Goal: Information Seeking & Learning: Learn about a topic

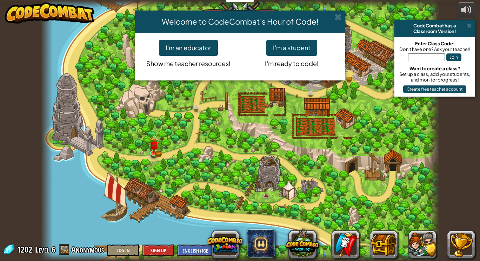
click at [157, 152] on div "Welcome to CodeCombat's Hour of Code! I'm an educator Show me teacher resources…" at bounding box center [240, 130] width 480 height 261
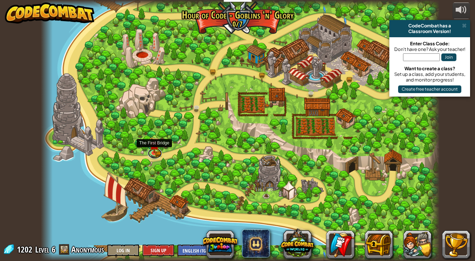
click at [157, 152] on link at bounding box center [155, 153] width 14 height 11
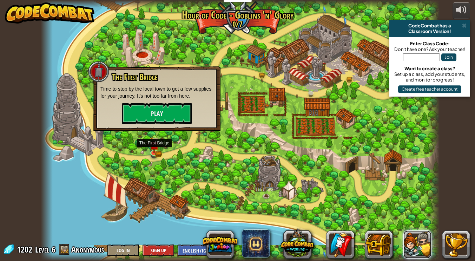
click at [412, 258] on button at bounding box center [417, 244] width 28 height 28
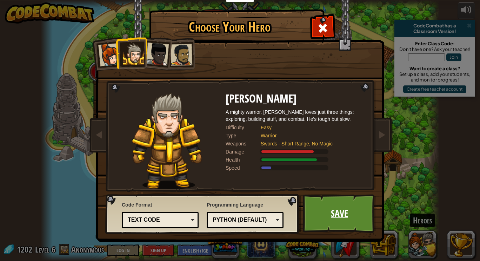
click at [319, 221] on link "Save" at bounding box center [339, 213] width 73 height 39
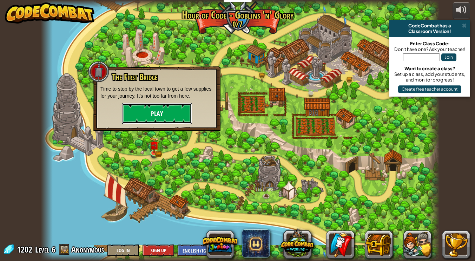
click at [146, 116] on button "Play" at bounding box center [157, 113] width 70 height 21
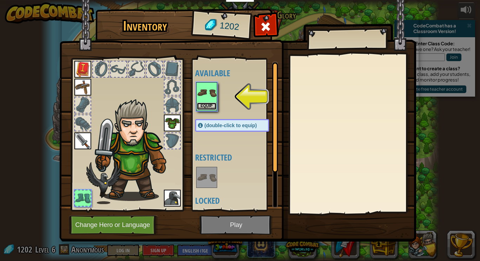
click at [201, 105] on button "Equip" at bounding box center [207, 105] width 20 height 7
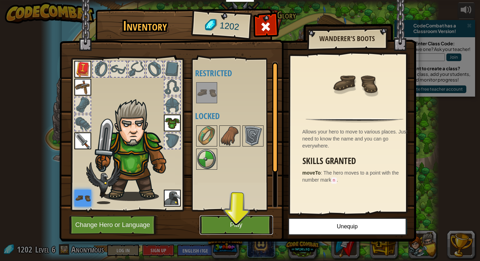
click at [221, 229] on button "Play" at bounding box center [236, 224] width 73 height 19
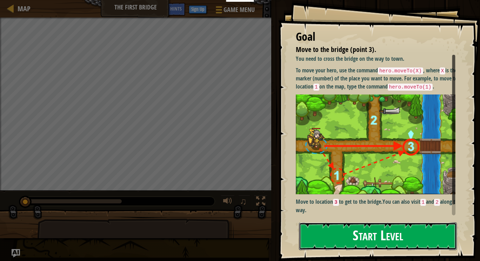
click at [325, 235] on button "Start Level" at bounding box center [378, 236] width 158 height 28
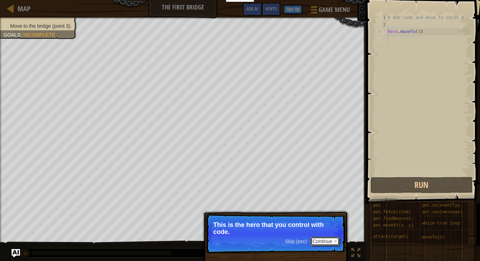
click at [319, 243] on button "Continue" at bounding box center [324, 240] width 29 height 9
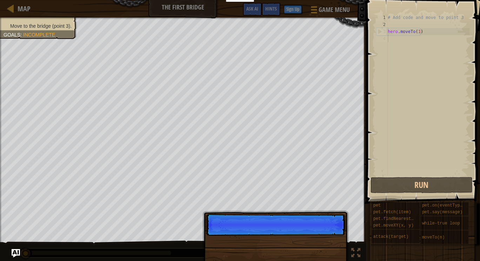
scroll to position [3, 0]
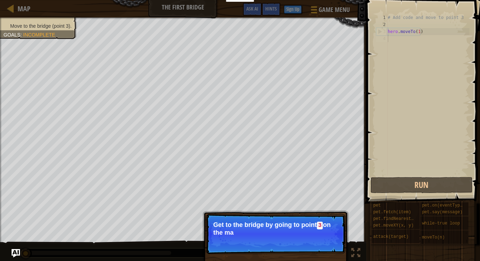
click at [323, 251] on p "Skip (esc) Continue Get to the bridge by going to point 3 on the ma" at bounding box center [275, 234] width 139 height 40
click at [323, 255] on div "Skip (esc) Continue Get to the bridge by going to point 3 on the map." at bounding box center [275, 266] width 146 height 104
click at [326, 244] on button "Continue" at bounding box center [324, 241] width 29 height 9
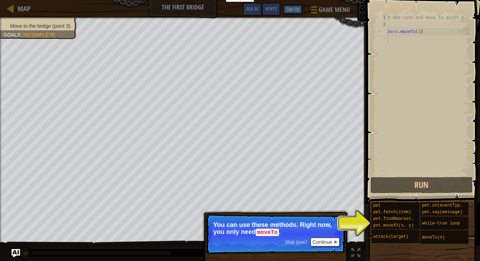
click at [345, 236] on div "Skip (esc) Continue You can use these methods. Right now, you only need moveTo ." at bounding box center [275, 266] width 146 height 104
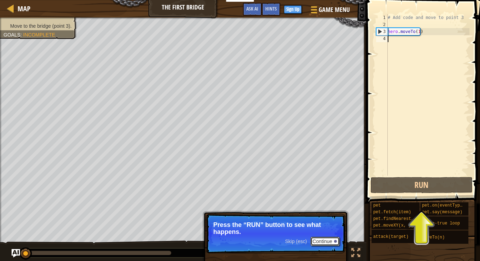
click at [319, 243] on button "Continue" at bounding box center [324, 240] width 29 height 9
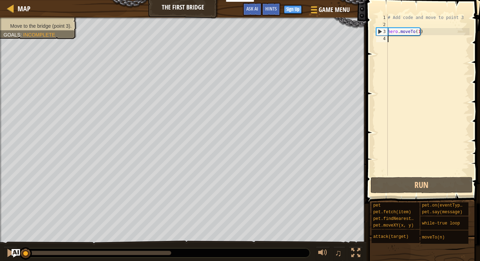
click at [396, 41] on div "# Add code and move to point 3 hero . moveTo ( 1 )" at bounding box center [427, 101] width 83 height 175
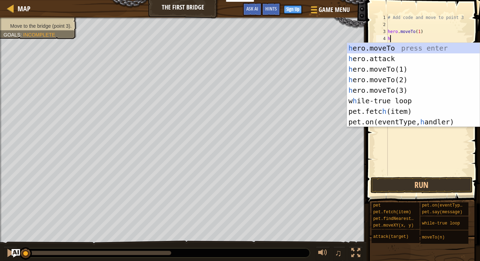
click at [356, 81] on div "h ero.moveTo press enter h ero.attack press enter h ero.moveTo(1) press enter h…" at bounding box center [413, 95] width 133 height 105
type textarea "hero.moveTo(2)"
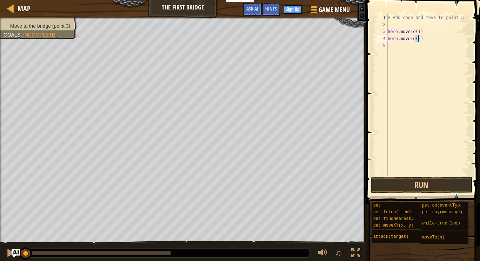
click at [400, 47] on div "# Add code and move to point 3 hero . moveTo ( 1 ) hero . moveTo ( 2 )" at bounding box center [427, 101] width 83 height 175
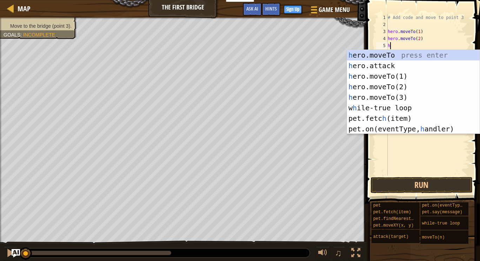
click at [362, 96] on div "h ero.moveTo press enter h ero.attack press enter h ero.moveTo(1) press enter h…" at bounding box center [413, 102] width 133 height 105
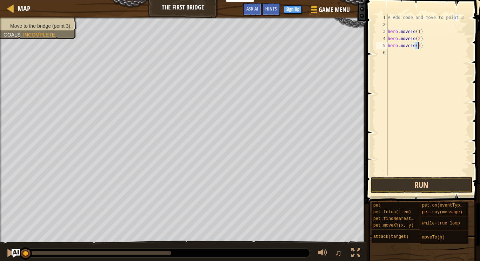
type textarea "hero.moveTo(3)"
click at [404, 187] on button "Run" at bounding box center [421, 185] width 102 height 16
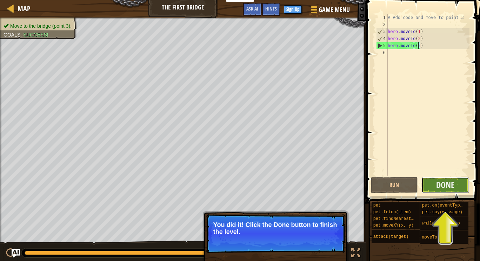
click at [445, 177] on button "Done" at bounding box center [445, 185] width 48 height 16
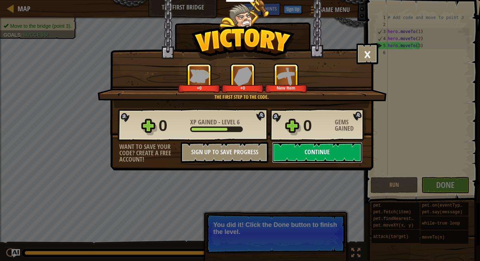
click at [324, 150] on button "Continue" at bounding box center [317, 152] width 90 height 21
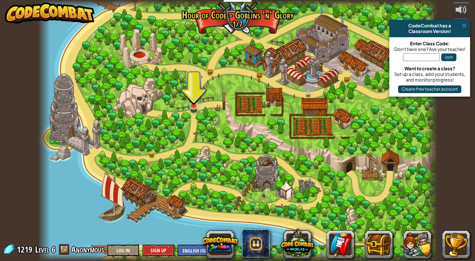
click at [195, 103] on img at bounding box center [193, 94] width 10 height 23
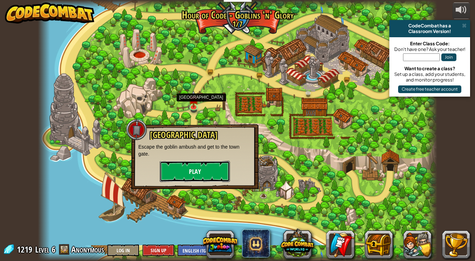
click at [190, 178] on button "Play" at bounding box center [195, 171] width 70 height 21
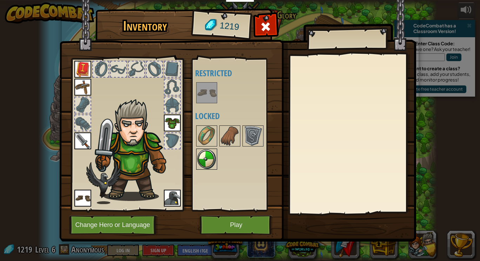
click at [201, 163] on img at bounding box center [207, 159] width 20 height 20
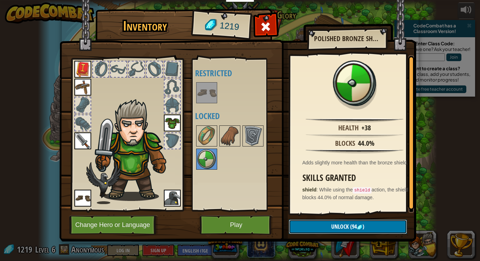
click at [309, 226] on button "Unlock (94 )" at bounding box center [348, 226] width 118 height 14
click at [314, 228] on button "Confirm" at bounding box center [348, 226] width 118 height 14
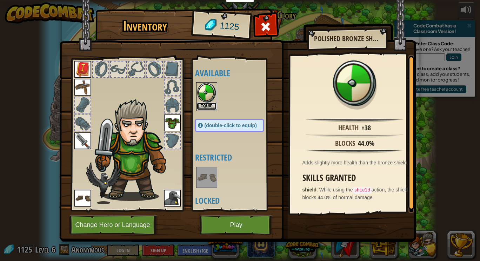
click at [205, 107] on button "Equip" at bounding box center [207, 105] width 20 height 7
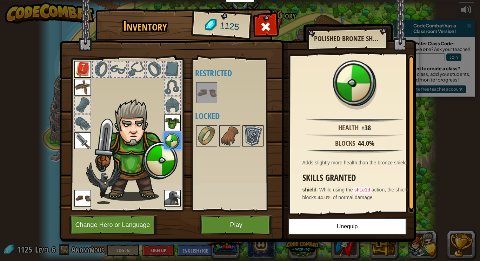
click at [250, 140] on img at bounding box center [253, 136] width 20 height 20
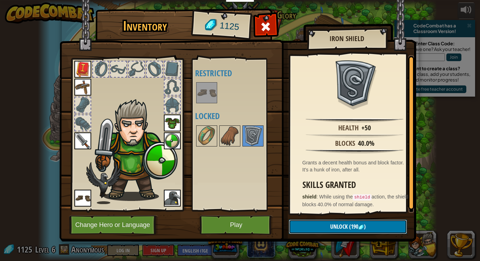
click at [316, 223] on button "Unlock (190 )" at bounding box center [348, 226] width 118 height 14
click at [307, 230] on button "Confirm" at bounding box center [348, 226] width 118 height 14
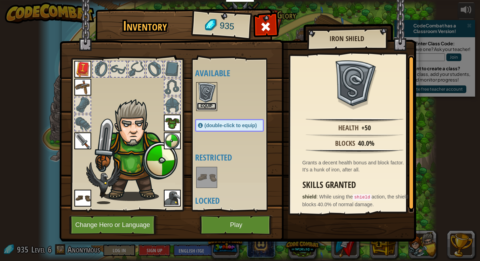
click at [204, 104] on button "Equip" at bounding box center [207, 105] width 20 height 7
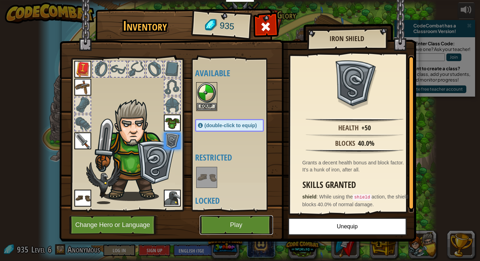
click at [235, 228] on button "Play" at bounding box center [236, 224] width 73 height 19
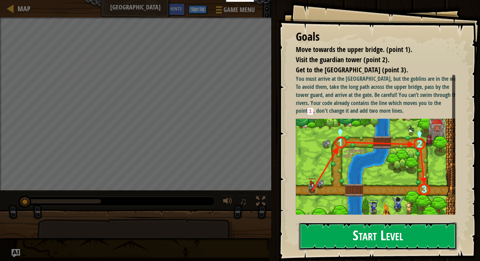
click at [354, 227] on button "Start Level" at bounding box center [378, 236] width 158 height 28
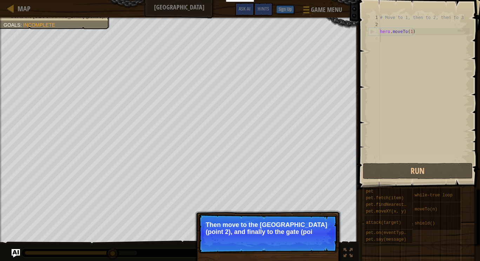
click at [385, 58] on div "# Move to 1, then to 2, then to 3 hero . moveTo ( 1 )" at bounding box center [423, 94] width 91 height 161
click at [308, 237] on button "Continue" at bounding box center [317, 240] width 29 height 9
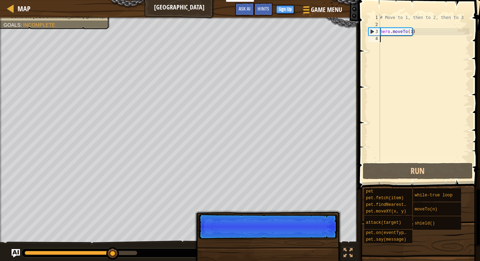
scroll to position [3, 0]
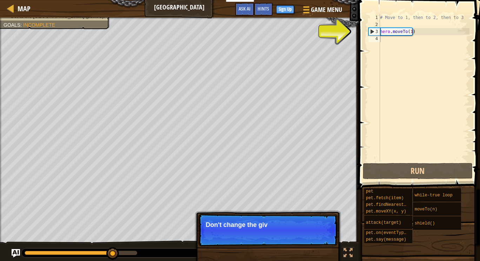
click at [308, 237] on p "Skip (esc) Continue Don't change the giv" at bounding box center [267, 230] width 139 height 32
click at [308, 237] on p "Skip (esc) Continue Don't change the given code" at bounding box center [267, 230] width 139 height 32
click at [308, 237] on p "Skip (esc) Continue Don't change the given code. Just" at bounding box center [267, 230] width 139 height 32
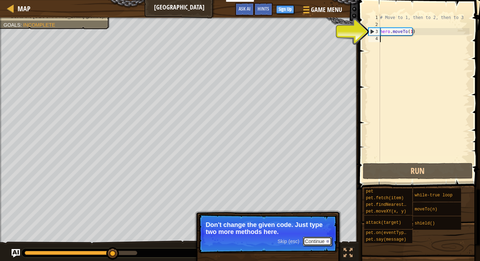
click at [315, 244] on button "Continue" at bounding box center [317, 240] width 29 height 9
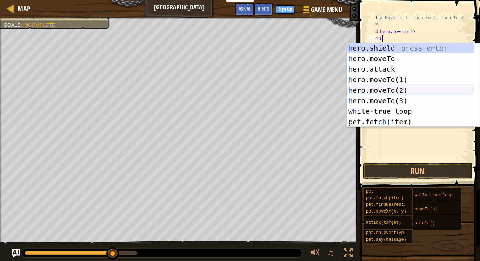
click at [367, 85] on div "h ero.shield press enter h ero.moveTo press enter h ero.attack press enter h er…" at bounding box center [410, 95] width 127 height 105
type textarea "hero.moveTo(2)"
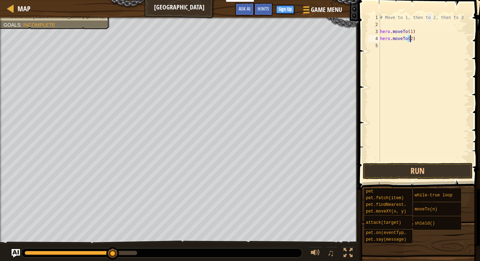
click at [392, 59] on div "# Move to 1, then to 2, then to 3 hero . moveTo ( 1 ) hero . moveTo ( 2 )" at bounding box center [423, 94] width 91 height 161
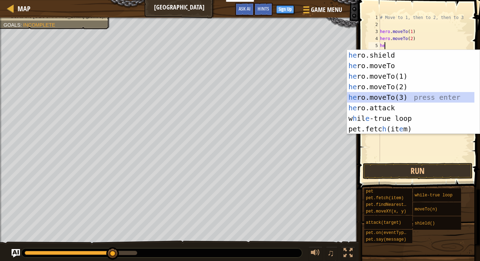
click at [377, 98] on div "he ro.shield press enter he ro.moveTo press enter he ro.moveTo(1) press enter h…" at bounding box center [410, 102] width 127 height 105
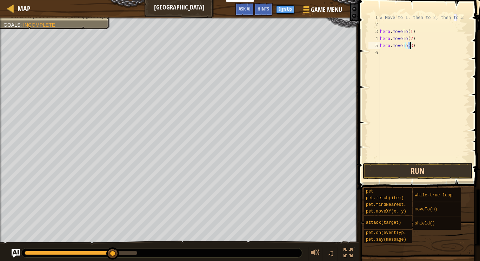
type textarea "hero.moveTo(3)"
click at [401, 164] on button "Run" at bounding box center [417, 171] width 109 height 16
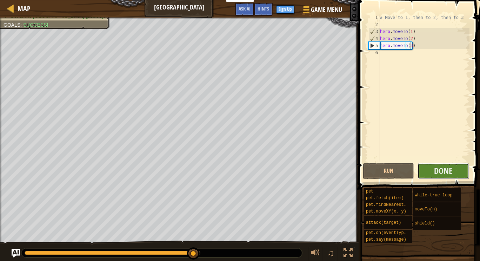
click at [433, 173] on button "Done" at bounding box center [442, 171] width 51 height 16
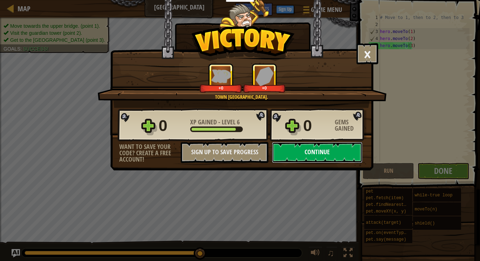
click at [300, 151] on button "Continue" at bounding box center [317, 152] width 90 height 21
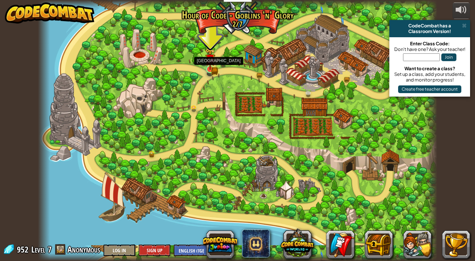
click at [211, 69] on img at bounding box center [210, 59] width 10 height 22
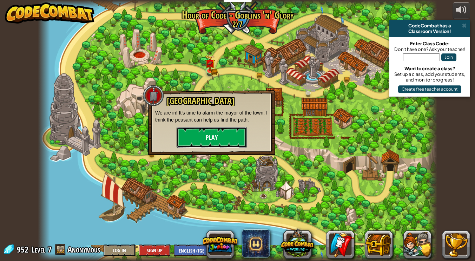
click at [237, 128] on button "Play" at bounding box center [211, 137] width 70 height 21
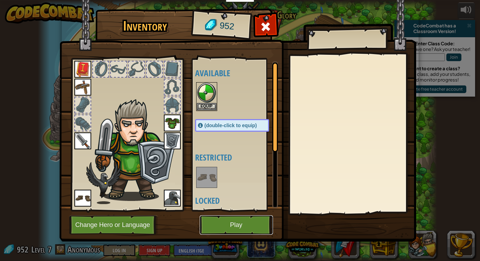
click at [235, 220] on button "Play" at bounding box center [236, 224] width 73 height 19
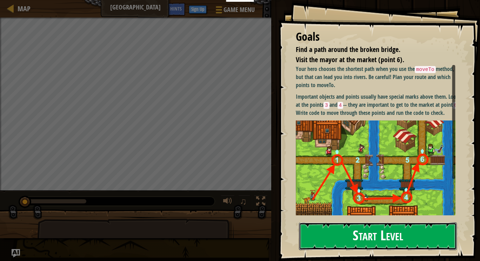
click at [322, 235] on button "Start Level" at bounding box center [378, 236] width 158 height 28
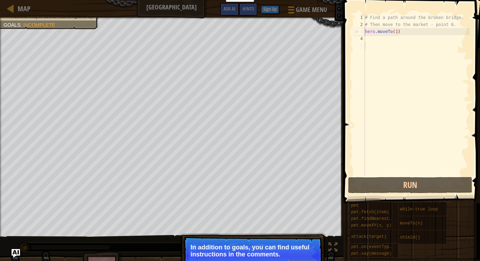
click at [303, 259] on button "Continue" at bounding box center [302, 263] width 29 height 9
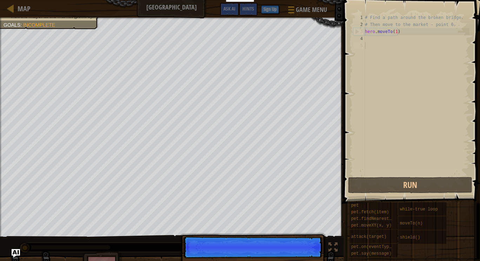
scroll to position [3, 0]
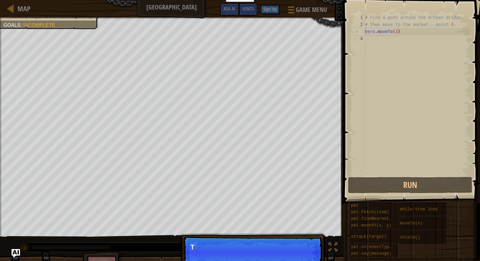
click at [382, 92] on div "# Find a path around the broken bridge. # Then move to the market - point 6. he…" at bounding box center [416, 101] width 106 height 175
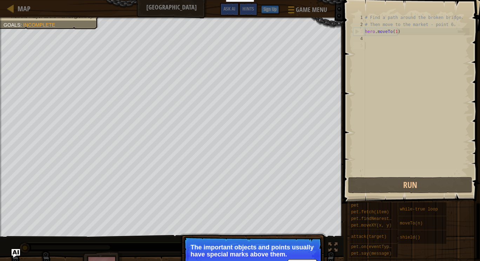
click at [376, 53] on div "# Find a path around the broken bridge. # Then move to the market - point 6. he…" at bounding box center [416, 101] width 106 height 175
click at [375, 39] on div "# Find a path around the broken bridge. # Then move to the market - point 6. he…" at bounding box center [416, 101] width 106 height 175
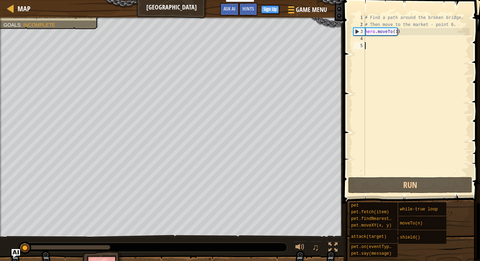
click at [389, 97] on div "# Find a path around the broken bridge. # Then move to the market - point 6. he…" at bounding box center [416, 101] width 106 height 175
click at [392, 47] on div "# Find a path around the broken bridge. # Then move to the market - point 6. he…" at bounding box center [416, 101] width 106 height 175
click at [377, 33] on div "# Find a path around the broken bridge. # Then move to the market - point 6. he…" at bounding box center [416, 101] width 106 height 175
type textarea "hero.moveTo(1)"
click at [372, 40] on div "# Find a path around the broken bridge. # Then move to the market - point 6. he…" at bounding box center [416, 101] width 106 height 175
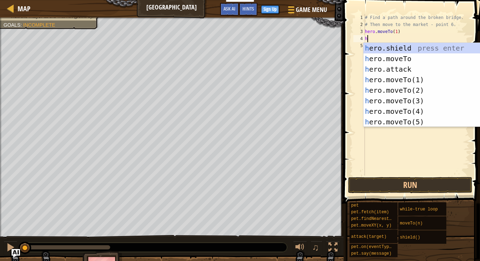
click at [380, 105] on div "h ero.shield press enter h ero.moveTo press enter h ero.attack press enter h er…" at bounding box center [426, 95] width 127 height 105
type textarea "hero.moveTo(3)"
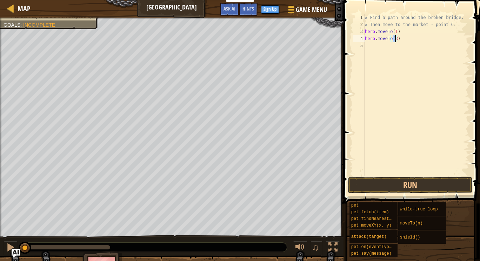
click at [372, 48] on div "# Find a path around the broken bridge. # Then move to the market - point 6. he…" at bounding box center [416, 101] width 106 height 175
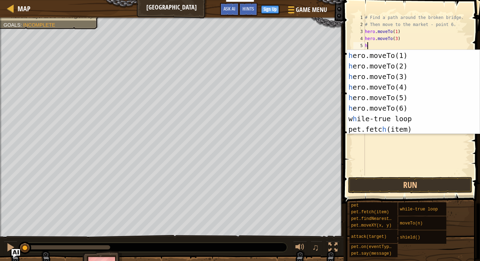
scroll to position [31, 0]
click at [361, 112] on div "h ero.attack press enter h ero.moveTo(1) press enter h ero.moveTo(2) press ente…" at bounding box center [410, 92] width 127 height 105
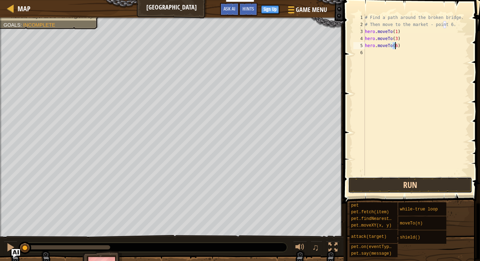
click at [384, 182] on button "Run" at bounding box center [410, 185] width 124 height 16
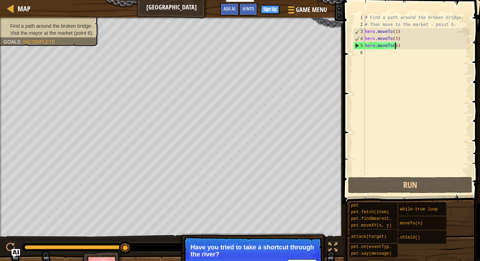
click at [392, 42] on div "# Find a path around the broken bridge. # Then move to the market - point 6. he…" at bounding box center [416, 101] width 106 height 175
click at [399, 43] on div "# Find a path around the broken bridge. # Then move to the market - point 6. he…" at bounding box center [416, 101] width 106 height 175
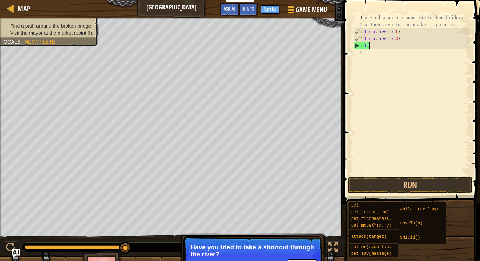
type textarea "h"
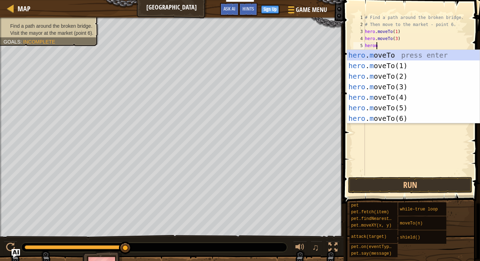
scroll to position [3, 0]
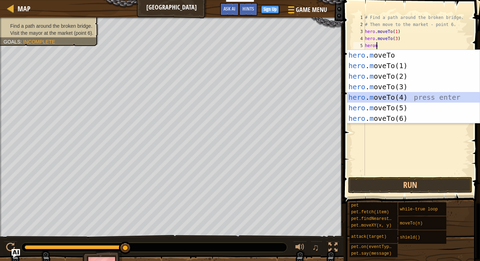
click at [392, 98] on div "hero . m oveTo press enter hero . m oveTo(1) press enter hero . m oveTo(2) pres…" at bounding box center [413, 97] width 133 height 95
type textarea "hero.moveTo(4)"
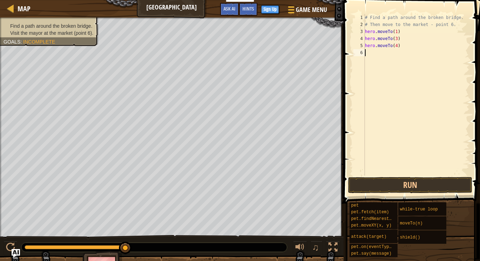
click at [377, 52] on div "# Find a path around the broken bridge. # Then move to the market - point 6. he…" at bounding box center [416, 101] width 106 height 175
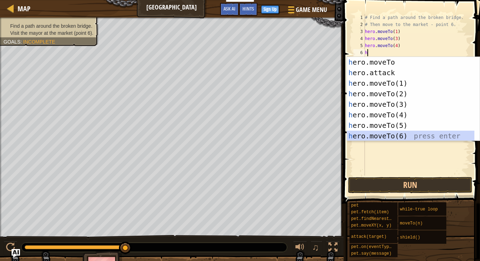
scroll to position [11, 0]
click at [399, 131] on div "h ero.moveTo press enter h ero.attack press enter h ero.moveTo(1) press enter h…" at bounding box center [410, 109] width 127 height 105
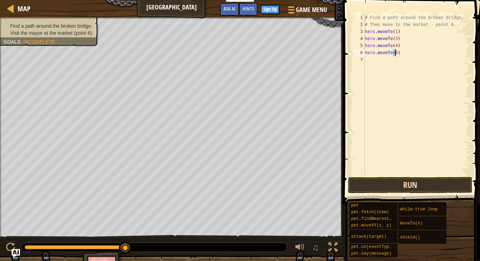
type textarea "hero.moveTo(6)"
click at [375, 190] on button "Run" at bounding box center [410, 185] width 124 height 16
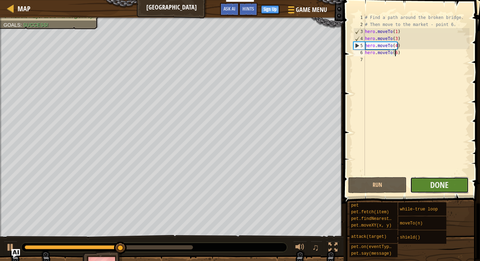
click at [415, 184] on button "Done" at bounding box center [439, 185] width 59 height 16
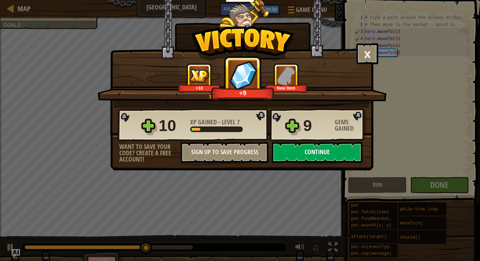
click at [313, 150] on button "Continue" at bounding box center [317, 152] width 90 height 21
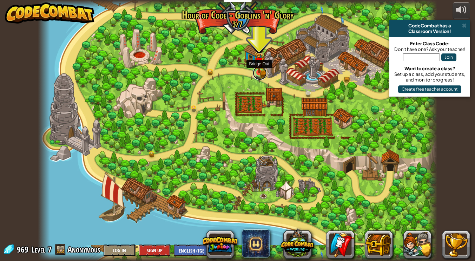
click at [256, 75] on link at bounding box center [260, 73] width 14 height 14
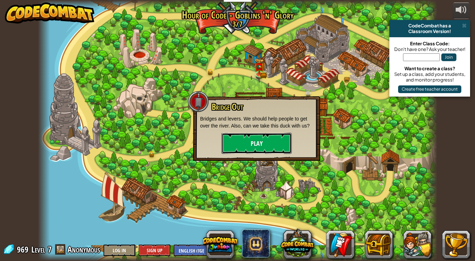
click at [262, 150] on button "Play" at bounding box center [256, 143] width 70 height 21
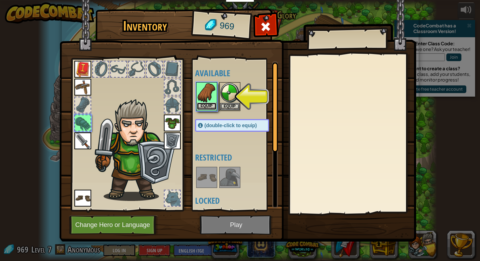
click at [201, 105] on button "Equip" at bounding box center [207, 105] width 20 height 7
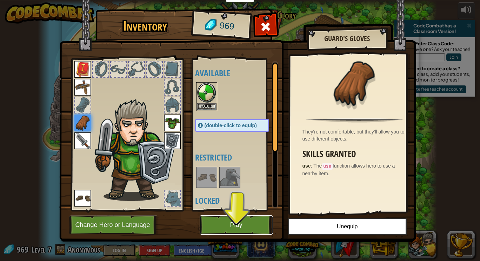
click at [244, 220] on button "Play" at bounding box center [236, 224] width 73 height 19
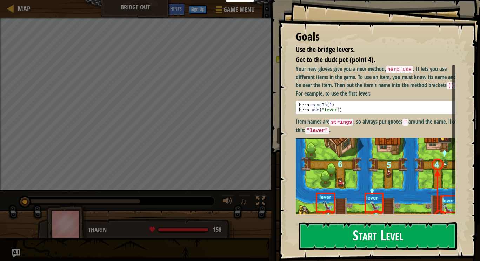
click at [325, 231] on button "Start Level" at bounding box center [378, 236] width 158 height 28
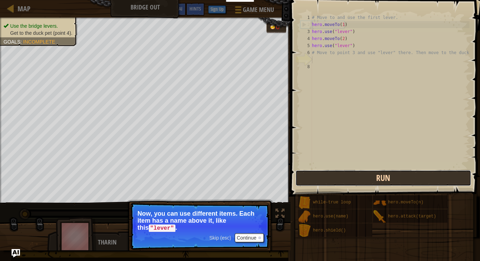
click at [327, 176] on button "Run" at bounding box center [383, 178] width 176 height 16
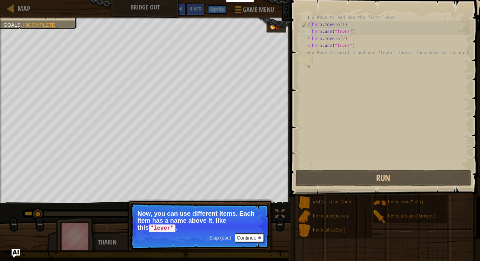
scroll to position [3, 0]
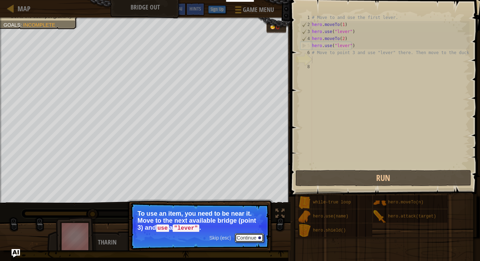
click at [248, 233] on button "Continue" at bounding box center [249, 237] width 29 height 9
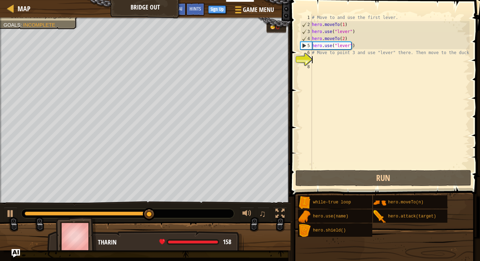
click at [335, 49] on div "# Move to and use the first lever. hero . moveTo ( 1 ) hero . use ( "lever" ) h…" at bounding box center [389, 98] width 159 height 168
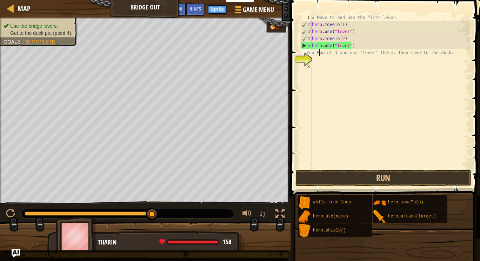
type textarea "# point 3 and use "lever" there. Then move to the duck."
click at [450, 59] on div "# Move to and use the first lever. hero . moveTo ( 1 ) hero . use ( "lever" ) h…" at bounding box center [389, 98] width 159 height 168
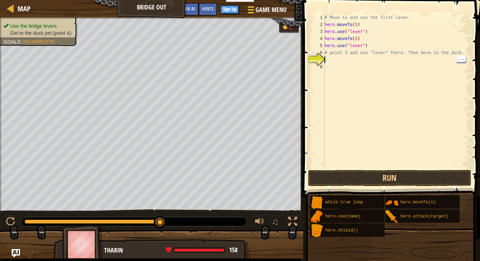
click at [449, 50] on div "# Move to and use the first lever. hero . moveTo ( 1 ) hero . use ( "lever" ) h…" at bounding box center [402, 98] width 159 height 168
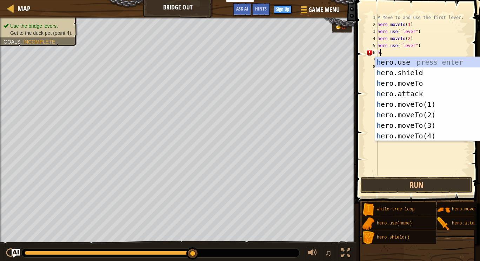
click at [391, 131] on div "h ero.use press enter h ero.shield press enter h ero.moveTo press enter h ero.a…" at bounding box center [438, 109] width 127 height 105
type textarea "hero.moveTo(4)."
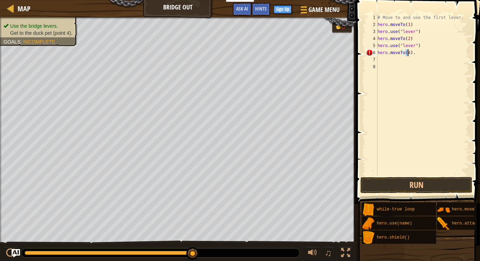
click at [386, 60] on div "# Move to and use the first lever. hero . moveTo ( 1 ) hero . use ( "lever" ) h…" at bounding box center [422, 101] width 93 height 175
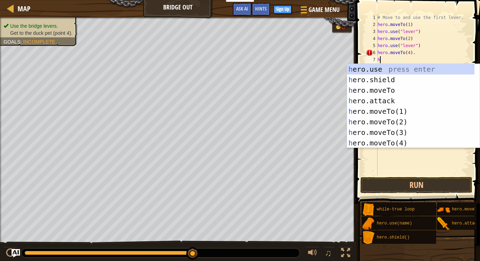
click at [416, 49] on div "# Move to and use the first lever. hero . moveTo ( 1 ) hero . use ( "lever" ) h…" at bounding box center [422, 101] width 93 height 175
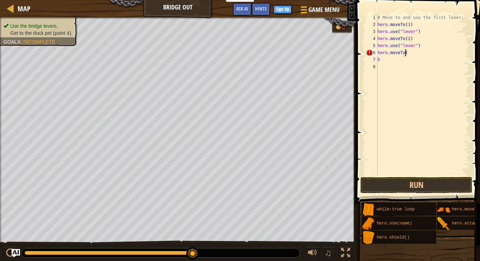
scroll to position [3, 2]
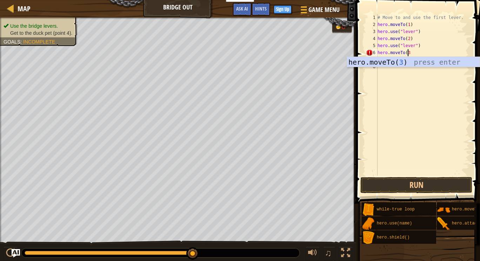
click at [368, 65] on div "hero.moveTo( 3 ) press enter" at bounding box center [413, 73] width 133 height 32
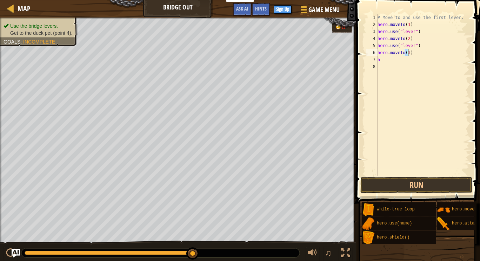
click at [391, 62] on div "# Move to and use the first lever. hero . moveTo ( 1 ) hero . use ( "lever" ) h…" at bounding box center [422, 101] width 93 height 175
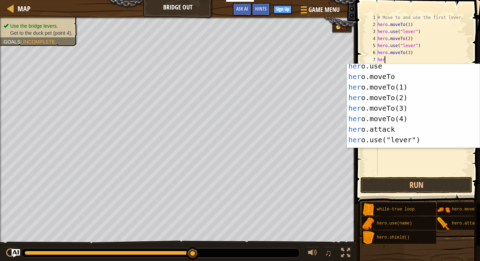
scroll to position [21, 0]
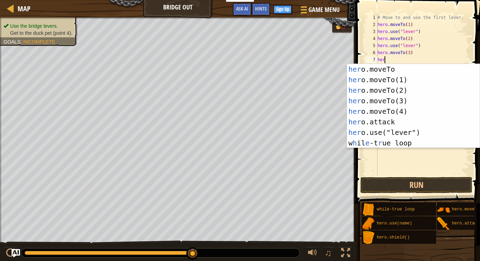
click at [356, 132] on div "her o.moveTo press enter her o.moveTo(1) press enter her o.moveTo(2) press ente…" at bounding box center [410, 116] width 127 height 105
type textarea "hero.use("lever")"
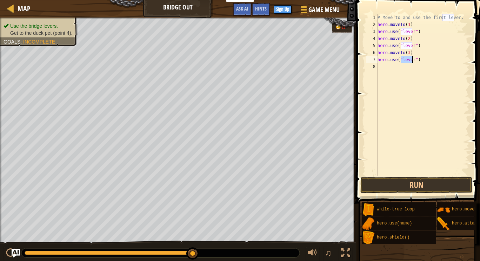
click at [387, 68] on div "# Move to and use the first lever. hero . moveTo ( 1 ) hero . use ( "lever" ) h…" at bounding box center [422, 101] width 93 height 175
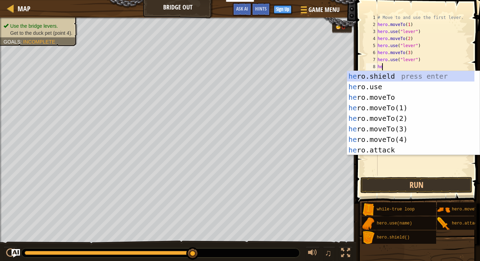
scroll to position [3, 0]
click at [363, 139] on div "her o.shield press enter her o.use press enter her o.moveTo press enter her o.m…" at bounding box center [410, 123] width 127 height 105
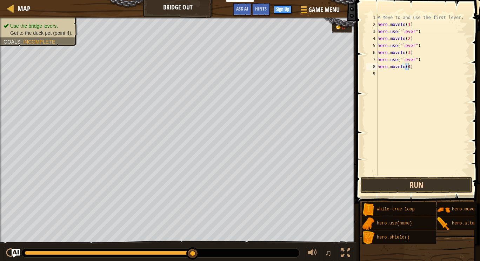
type textarea "hero.moveTo(4)"
click at [392, 184] on button "Run" at bounding box center [416, 185] width 112 height 16
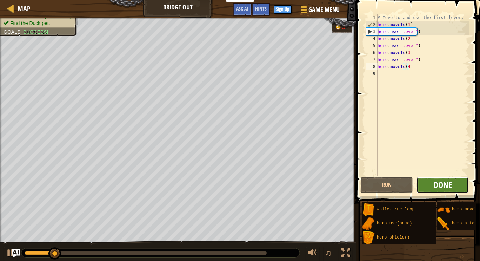
click at [434, 185] on span "Done" at bounding box center [443, 184] width 18 height 11
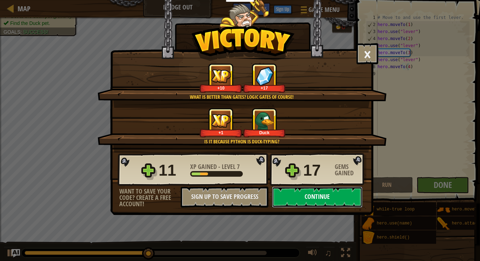
click at [305, 196] on button "Continue" at bounding box center [317, 196] width 90 height 21
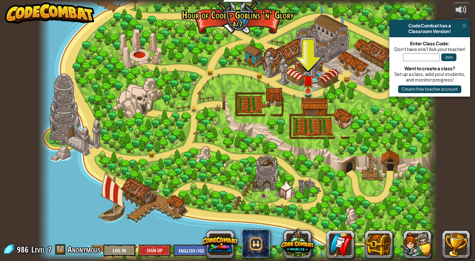
click at [307, 88] on img at bounding box center [308, 80] width 10 height 23
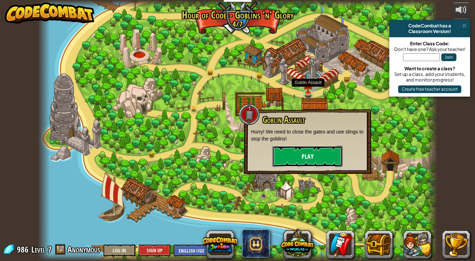
click at [301, 156] on button "Play" at bounding box center [307, 156] width 70 height 21
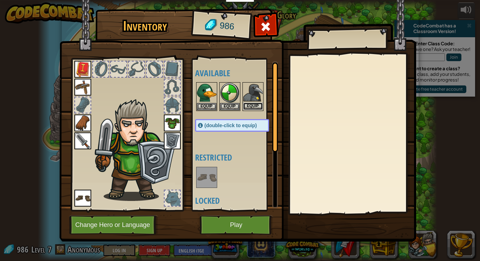
click at [255, 104] on button "Equip" at bounding box center [253, 105] width 20 height 7
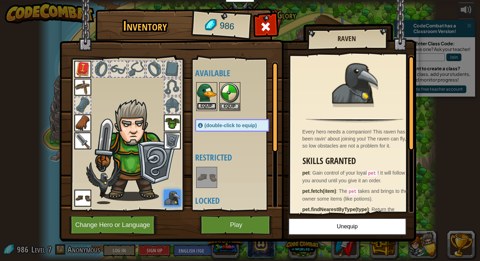
click at [202, 104] on button "Equip" at bounding box center [207, 105] width 20 height 7
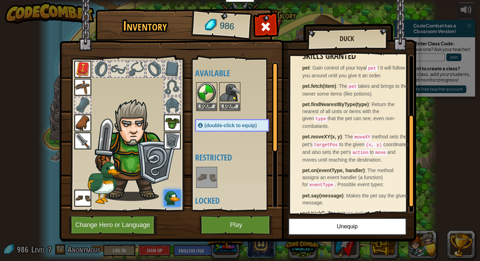
scroll to position [96, 0]
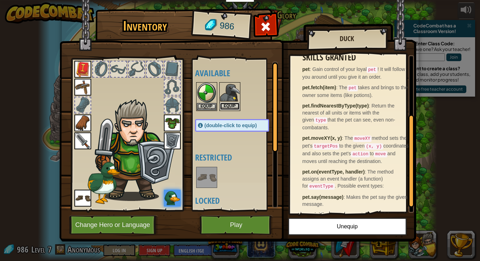
click at [230, 106] on button "Equip" at bounding box center [230, 105] width 20 height 7
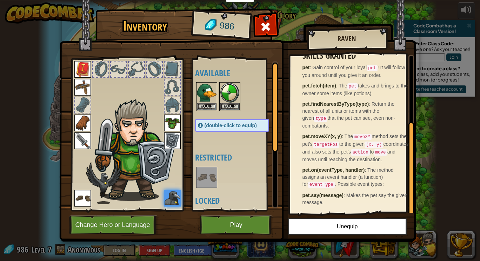
scroll to position [107, 0]
click at [208, 106] on button "Equip" at bounding box center [207, 105] width 20 height 7
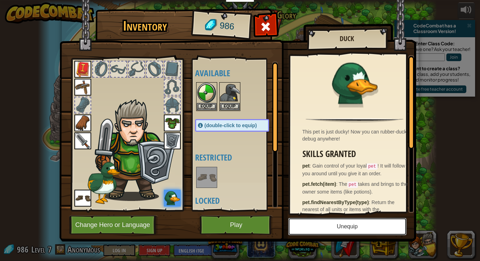
click at [326, 226] on button "Unequip" at bounding box center [347, 226] width 119 height 18
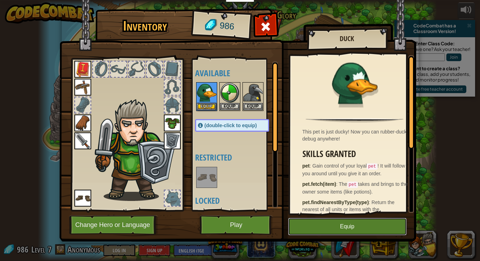
click at [322, 228] on button "Equip" at bounding box center [347, 226] width 119 height 18
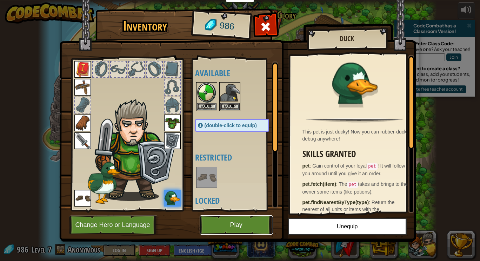
click at [245, 224] on button "Play" at bounding box center [236, 224] width 73 height 19
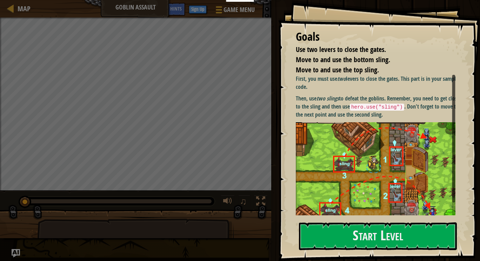
click at [338, 135] on img at bounding box center [378, 173] width 165 height 102
click at [359, 224] on button "Start Level" at bounding box center [378, 236] width 158 height 28
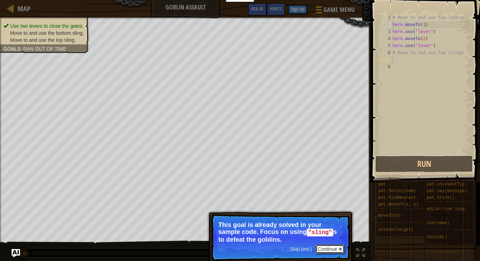
click at [323, 247] on button "Continue" at bounding box center [329, 248] width 29 height 9
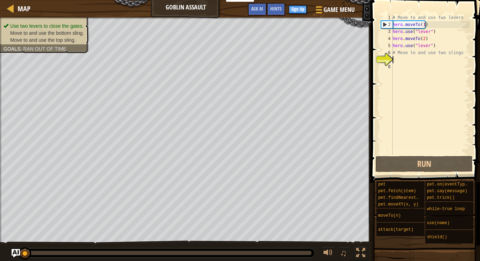
scroll to position [3, 0]
type textarea "s"
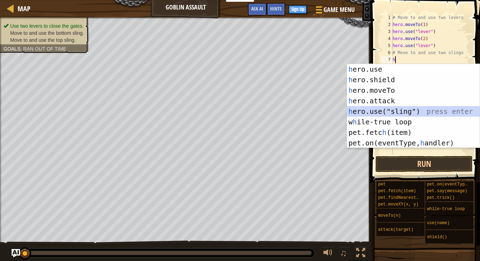
click at [398, 112] on div "h ero.use press enter h ero.shield press enter h ero.moveTo press enter h ero.a…" at bounding box center [413, 116] width 133 height 105
type textarea "hero.use("sling")"
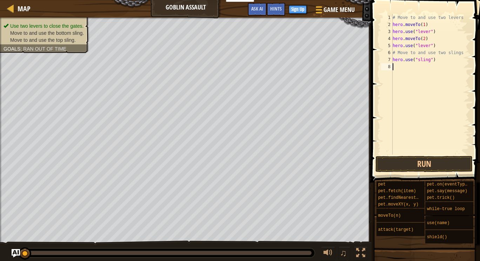
click at [404, 76] on div "# Move to and use two levers hero . moveTo ( 1 ) hero . use ( "lever" ) hero . …" at bounding box center [430, 91] width 78 height 154
click at [399, 52] on div "# Move to and use two levers hero . moveTo ( 1 ) hero . use ( "lever" ) hero . …" at bounding box center [430, 91] width 78 height 154
click at [462, 51] on div "# Move to and use two levers hero . moveTo ( 1 ) hero . use ( "lever" ) hero . …" at bounding box center [430, 91] width 78 height 154
type textarea "#"
type textarea "h"
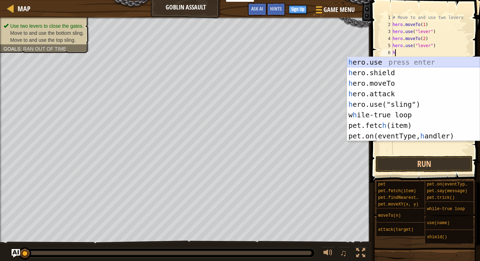
click at [361, 113] on div "h ero.use press enter h ero.shield press enter h ero.moveTo press enter h ero.a…" at bounding box center [413, 109] width 133 height 105
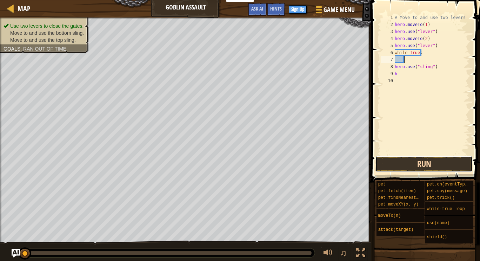
click at [389, 164] on button "Run" at bounding box center [423, 164] width 97 height 16
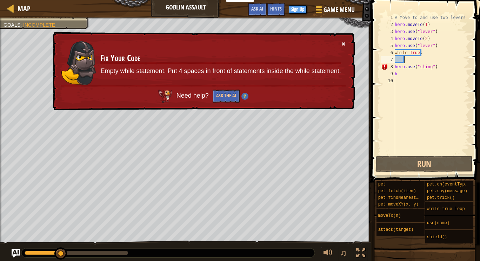
click at [342, 43] on button "×" at bounding box center [343, 43] width 4 height 7
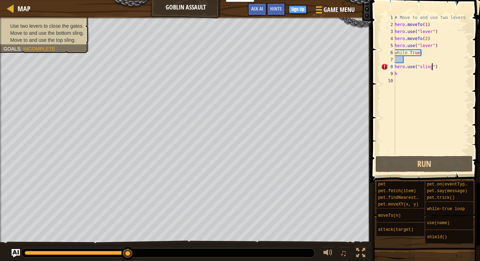
click at [432, 63] on div "# Move to and use two levers hero . moveTo ( 1 ) hero . use ( "lever" ) hero . …" at bounding box center [431, 91] width 76 height 154
click at [442, 65] on div "# Move to and use two levers hero . moveTo ( 1 ) hero . use ( "lever" ) hero . …" at bounding box center [431, 91] width 76 height 154
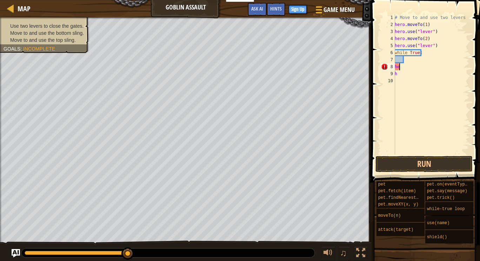
type textarea "h"
click at [410, 60] on div "# Move to and use two levers hero . moveTo ( 1 ) hero . use ( "lever" ) hero . …" at bounding box center [431, 91] width 76 height 154
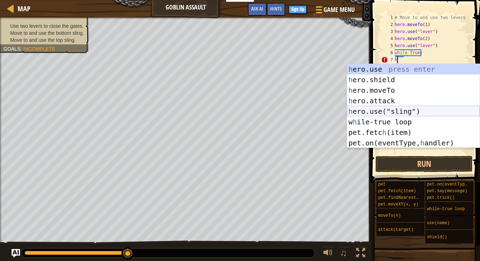
click at [390, 112] on div "h ero.use press enter h ero.shield press enter h ero.moveTo press enter h ero.a…" at bounding box center [413, 116] width 133 height 105
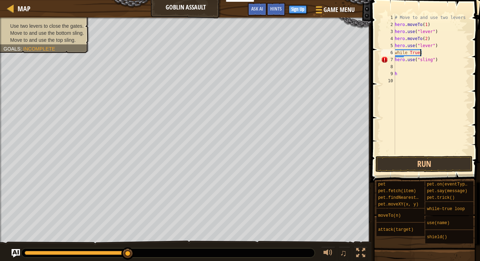
click at [424, 50] on div "# Move to and use two levers hero . moveTo ( 1 ) hero . use ( "lever" ) hero . …" at bounding box center [431, 91] width 76 height 154
type textarea "w"
type textarea "g"
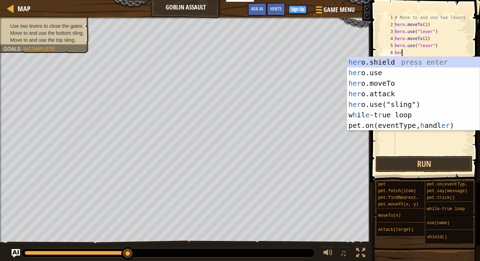
scroll to position [3, 0]
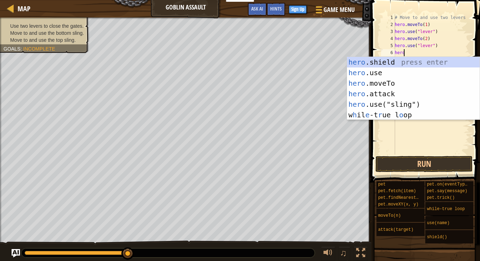
click at [353, 106] on div "hero .shield press enter hero .use press enter hero .moveTo press enter hero .a…" at bounding box center [413, 99] width 133 height 84
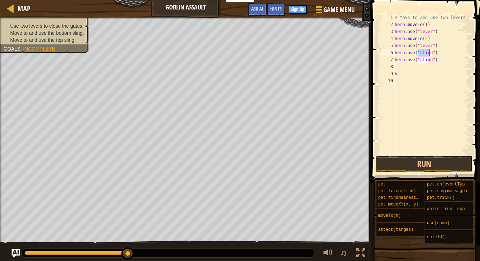
click at [407, 72] on div "# Move to and use two levers hero . moveTo ( 1 ) hero . use ( "lever" ) hero . …" at bounding box center [431, 91] width 76 height 154
type textarea "h"
click at [404, 69] on div "# Move to and use two levers hero . moveTo ( 1 ) hero . use ( "lever" ) hero . …" at bounding box center [431, 91] width 76 height 154
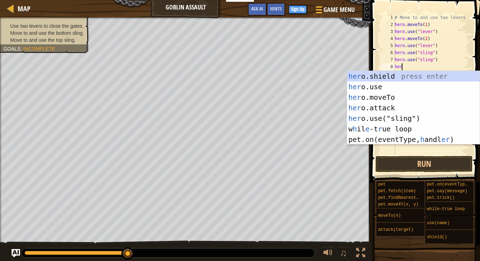
scroll to position [3, 0]
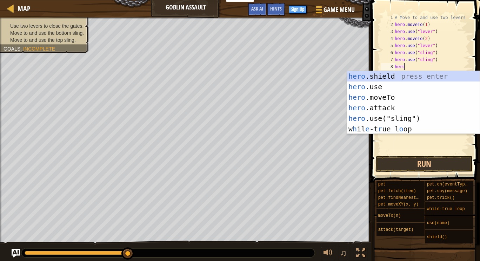
click at [368, 117] on div "hero .shield press enter hero .use press enter hero .moveTo press enter hero .a…" at bounding box center [413, 113] width 133 height 84
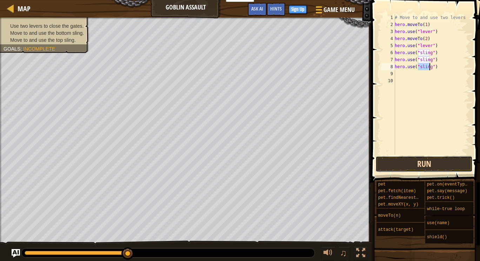
click at [396, 163] on button "Run" at bounding box center [423, 164] width 97 height 16
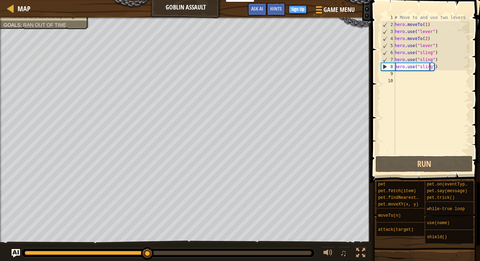
click at [440, 67] on div "# Move to and use two levers hero . moveTo ( 1 ) hero . use ( "lever" ) hero . …" at bounding box center [431, 91] width 76 height 154
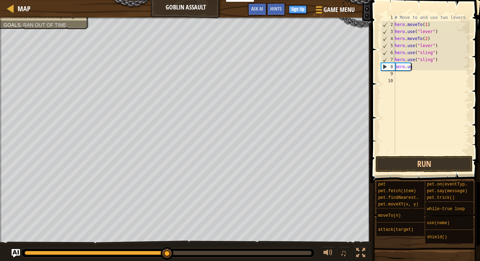
type textarea "h"
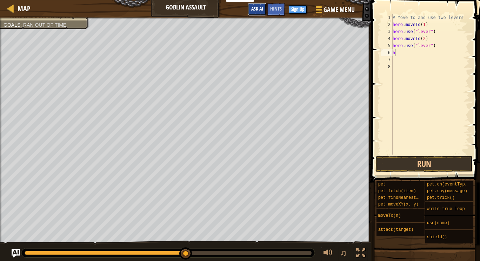
click at [255, 11] on span "Ask AI" at bounding box center [257, 8] width 12 height 7
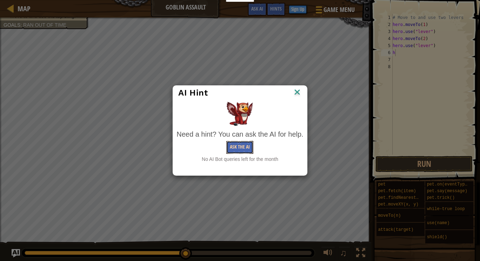
click at [251, 141] on button "Ask the AI" at bounding box center [239, 147] width 27 height 13
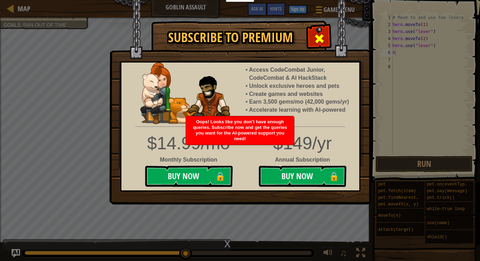
click at [313, 37] on div at bounding box center [319, 38] width 22 height 22
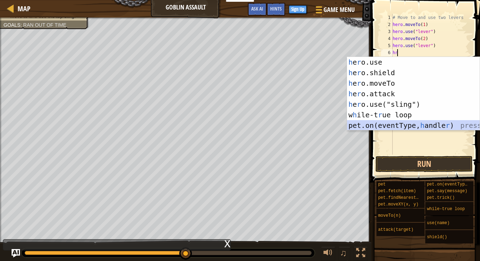
click at [397, 121] on div "h e r o.use press enter h e r o.shield press enter h e r o.moveTo press enter h…" at bounding box center [413, 104] width 133 height 95
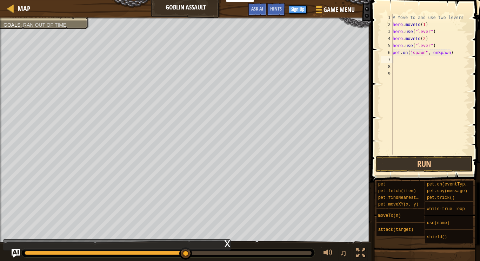
type textarea "pet.on("spawn", onSpawn)"
click at [397, 158] on button "Run" at bounding box center [423, 164] width 97 height 16
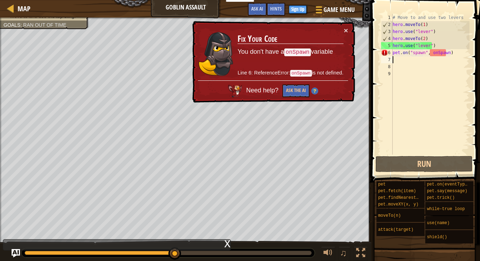
click at [454, 46] on div "# Move to and use two levers hero . moveTo ( 1 ) hero . use ( "lever" ) hero . …" at bounding box center [430, 91] width 78 height 154
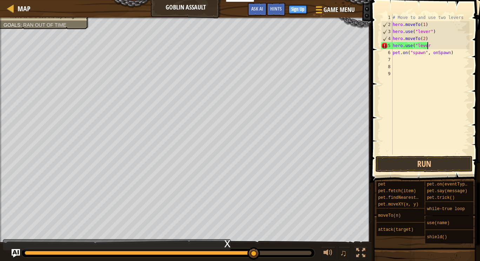
scroll to position [3, 3]
click at [428, 46] on div "# Move to and use two levers hero . moveTo ( 1 ) hero . use ( "lever" ) hero . …" at bounding box center [430, 91] width 78 height 154
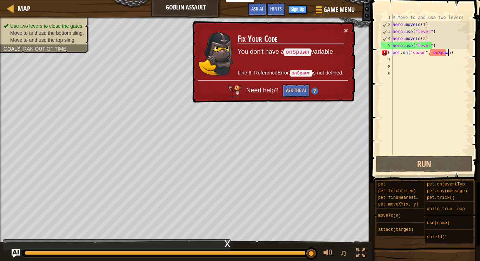
click at [449, 53] on div "# Move to and use two levers hero . moveTo ( 1 ) hero . use ( "lever" ) hero . …" at bounding box center [430, 91] width 78 height 154
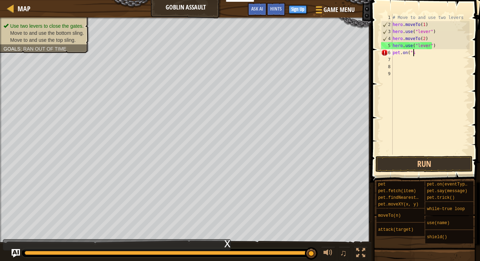
scroll to position [3, 1]
type textarea "p"
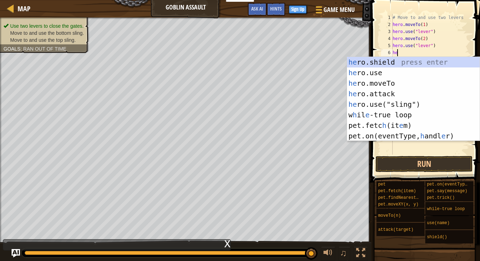
scroll to position [3, 0]
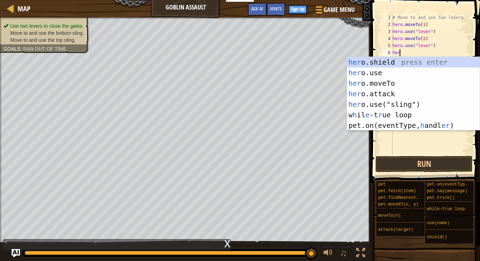
click at [362, 85] on div "her o.shield press enter her o.use press enter her o.moveTo press enter her o.a…" at bounding box center [413, 104] width 133 height 95
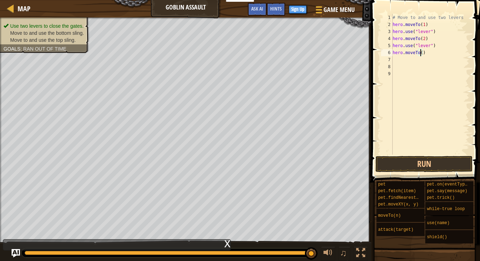
type textarea "hero.moveTo(3)"
click at [402, 62] on div "# Move to and use two levers hero . moveTo ( 1 ) hero . use ( "lever" ) hero . …" at bounding box center [430, 91] width 78 height 154
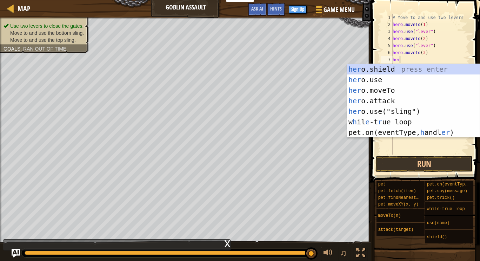
scroll to position [3, 0]
click at [352, 105] on div "her o.shield press enter her o.use press enter her o.moveTo press enter her o.a…" at bounding box center [413, 111] width 133 height 95
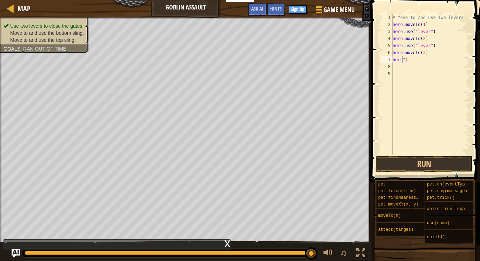
type textarea "")"
click at [418, 64] on div "# Move to and use two levers hero . moveTo ( 1 ) hero . use ( "lever" ) hero . …" at bounding box center [430, 91] width 78 height 154
click at [408, 55] on div "# Move to and use two levers hero . moveTo ( 1 ) hero . use ( "lever" ) hero . …" at bounding box center [430, 91] width 78 height 154
click at [405, 59] on div "# Move to and use two levers hero . moveTo ( 1 ) hero . use ( "lever" ) hero . …" at bounding box center [430, 91] width 78 height 154
type textarea """
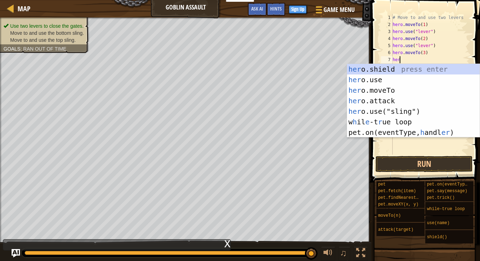
click at [358, 109] on div "her o.shield press enter her o.use press enter her o.moveTo press enter her o.a…" at bounding box center [413, 111] width 133 height 95
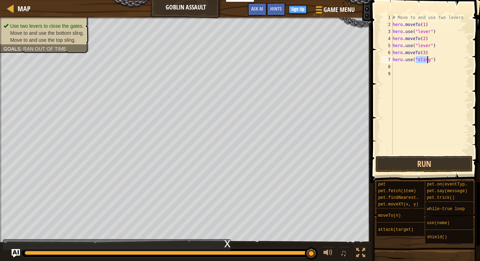
type textarea "hero.use("2")"
click at [406, 159] on button "Run" at bounding box center [423, 164] width 97 height 16
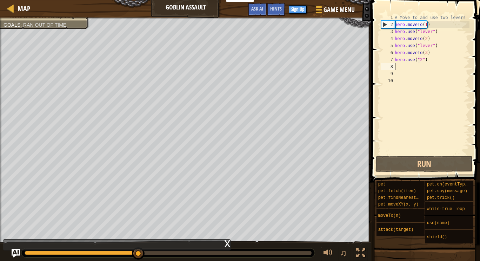
click at [424, 64] on div "# Move to and use two levers hero . moveTo ( 1 ) hero . use ( "lever" ) hero . …" at bounding box center [431, 91] width 76 height 154
click at [421, 59] on div "# Move to and use two levers hero . moveTo ( 1 ) hero . use ( "lever" ) hero . …" at bounding box center [431, 91] width 76 height 154
type textarea "hero.use("2")"
click at [432, 66] on div "# Move to and use two levers hero . moveTo ( 1 ) hero . use ( "lever" ) hero . …" at bounding box center [431, 91] width 76 height 154
click at [425, 60] on div "# Move to and use two levers hero . moveTo ( 1 ) hero . use ( "lever" ) hero . …" at bounding box center [431, 91] width 76 height 154
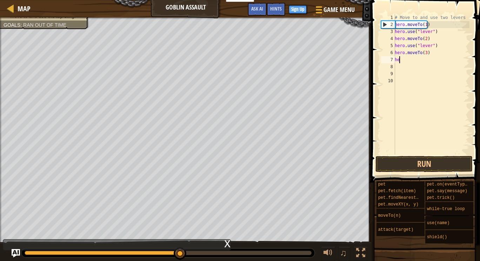
type textarea "h"
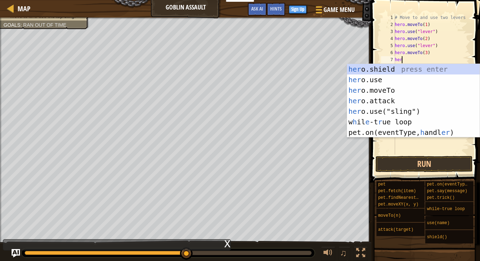
click at [361, 109] on div "her o.shield press enter her o.use press enter her o.moveTo press enter her o.a…" at bounding box center [413, 111] width 133 height 95
type textarea "hero.use("sling")"
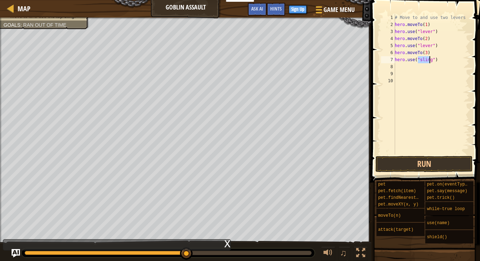
click at [406, 60] on div "# Move to and use two levers hero . moveTo ( 1 ) hero . use ( "lever" ) hero . …" at bounding box center [431, 91] width 76 height 154
click at [402, 66] on div "# Move to and use two levers hero . moveTo ( 1 ) hero . use ( "lever" ) hero . …" at bounding box center [431, 91] width 76 height 154
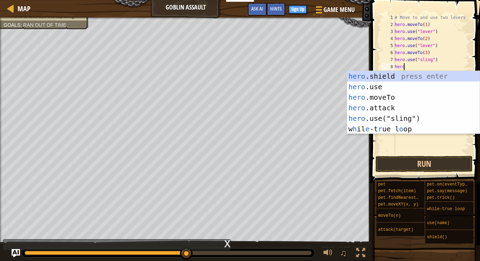
scroll to position [3, 0]
click at [360, 119] on div "hero .shield press enter hero .use press enter hero .moveTo press enter hero .a…" at bounding box center [413, 113] width 133 height 84
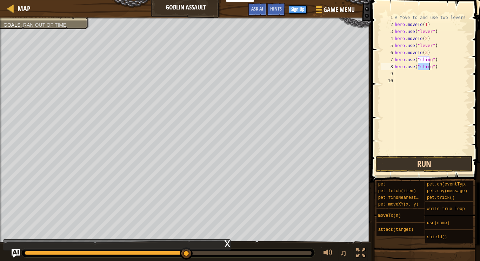
type textarea "hero.use("sling")"
click at [394, 164] on button "Run" at bounding box center [423, 164] width 97 height 16
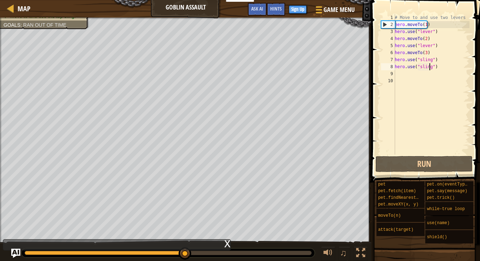
click at [12, 256] on img "Ask AI" at bounding box center [15, 252] width 9 height 9
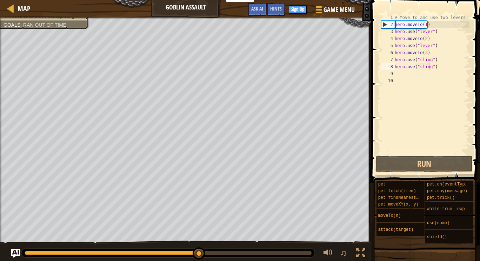
click at [12, 254] on img "Ask AI" at bounding box center [15, 252] width 9 height 9
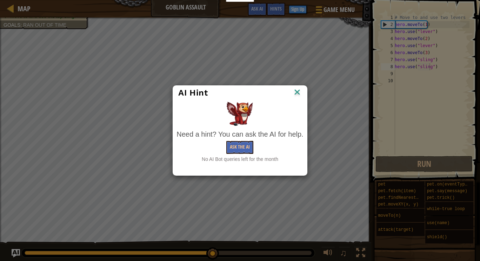
click at [294, 94] on img at bounding box center [297, 92] width 9 height 11
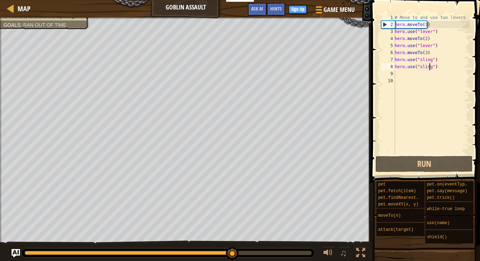
click at [402, 75] on div "# Move to and use two levers hero . moveTo ( 1 ) hero . use ( "lever" ) hero . …" at bounding box center [431, 91] width 76 height 154
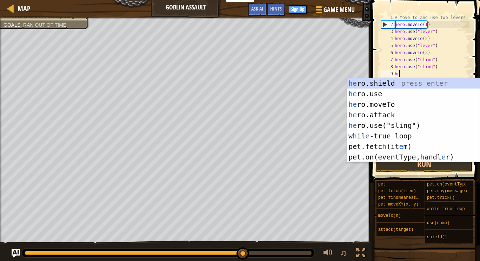
scroll to position [3, 0]
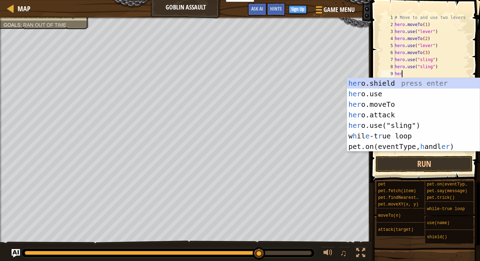
click at [363, 109] on div "her o.shield press enter her o.use press enter her o.moveTo press enter her o.a…" at bounding box center [413, 125] width 133 height 95
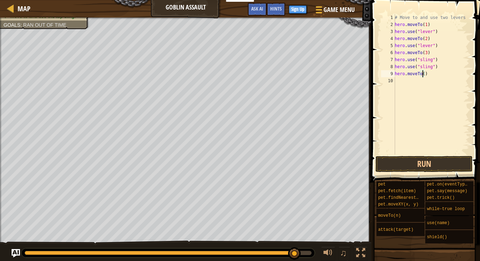
type textarea "hero.moveTo(4)"
click at [397, 81] on div "# Move to and use two levers hero . moveTo ( 1 ) hero . use ( "lever" ) hero . …" at bounding box center [431, 91] width 76 height 154
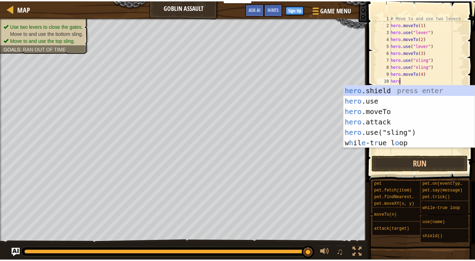
scroll to position [3, 0]
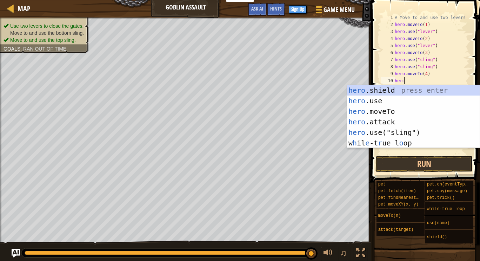
click at [359, 133] on div "hero .shield press enter hero .use press enter hero .moveTo press enter hero .a…" at bounding box center [413, 127] width 133 height 84
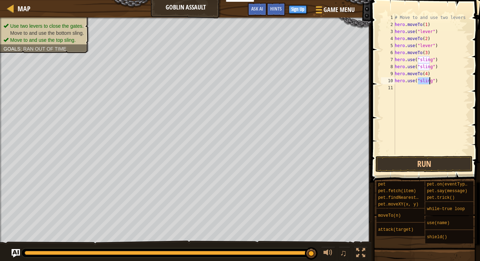
type textarea "hero.use("sling")"
click at [394, 169] on button "Run" at bounding box center [423, 164] width 97 height 16
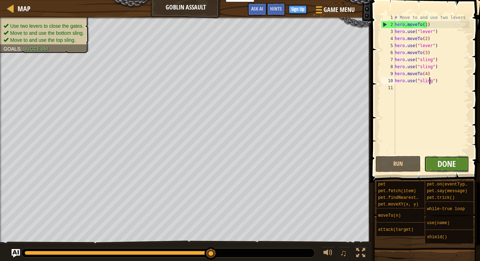
click at [453, 163] on span "Done" at bounding box center [446, 163] width 18 height 11
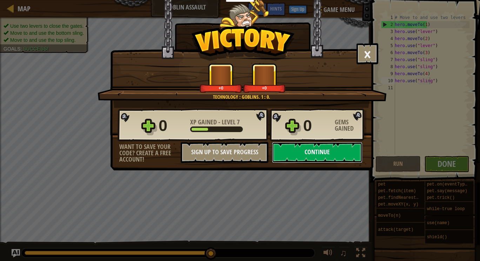
click at [323, 155] on button "Continue" at bounding box center [317, 152] width 90 height 21
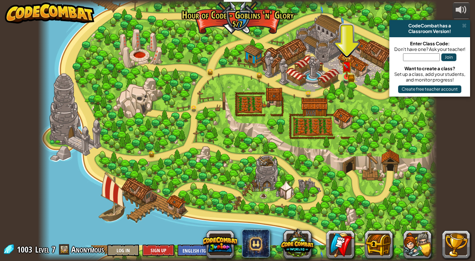
click at [349, 69] on img at bounding box center [346, 67] width 6 height 6
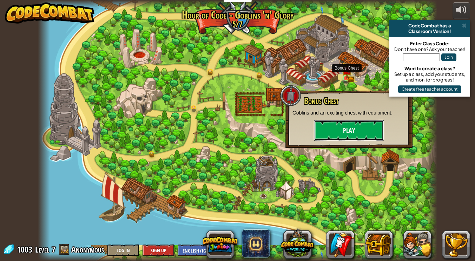
click at [364, 131] on button "Play" at bounding box center [349, 130] width 70 height 21
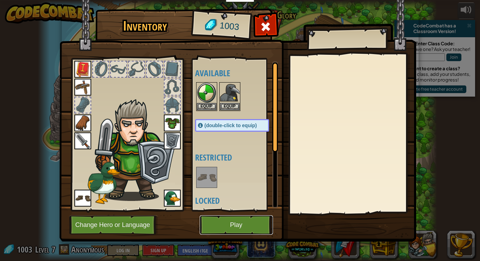
click at [236, 227] on button "Play" at bounding box center [236, 224] width 73 height 19
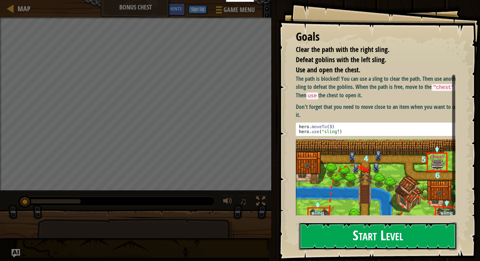
click at [348, 242] on button "Start Level" at bounding box center [378, 236] width 158 height 28
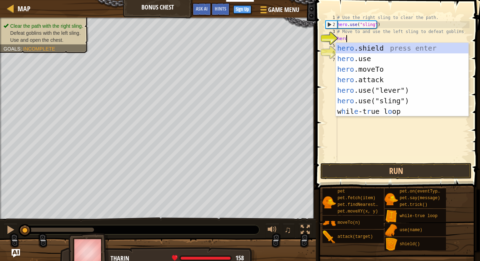
scroll to position [3, 0]
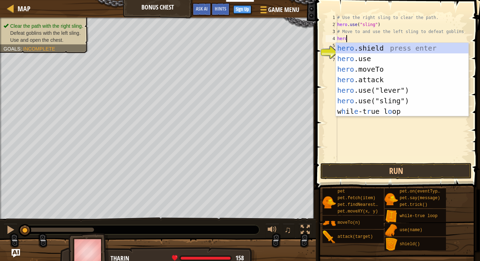
click at [344, 73] on div "hero .shield press enter hero .use press enter hero .moveTo press enter hero .a…" at bounding box center [402, 90] width 133 height 95
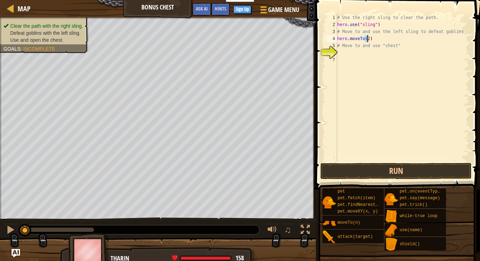
click at [340, 45] on div "# Use the right sling to clear the path. hero . use ( "sling" ) # Move to and u…" at bounding box center [403, 94] width 134 height 161
click at [404, 45] on div "# Use the right sling to clear the path. hero . use ( "sling" ) # Move to and u…" at bounding box center [403, 94] width 134 height 161
click at [339, 41] on div "# Use the right sling to clear the path. hero . use ( "sling" ) # Move to and u…" at bounding box center [403, 94] width 134 height 161
type textarea "hero.moveTo(2)"
click at [374, 38] on div "# Use the right sling to clear the path. hero . use ( "sling" ) # Move to and u…" at bounding box center [403, 94] width 134 height 161
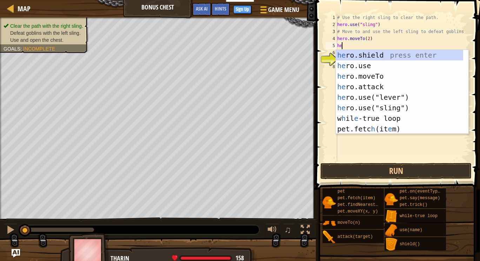
scroll to position [3, 0]
click at [346, 110] on div "her o.shield press enter her o.use press enter her o.moveTo press enter her o.a…" at bounding box center [402, 102] width 133 height 105
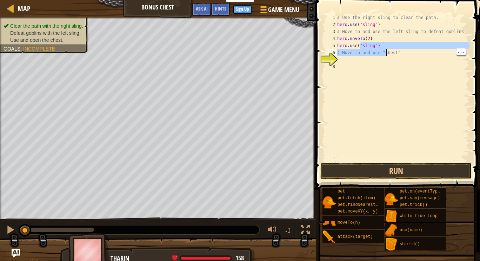
click at [385, 43] on div "# Use the right sling to clear the path. hero . use ( "sling" ) # Move to and u…" at bounding box center [403, 94] width 134 height 161
type textarea "hero.use("sling")"
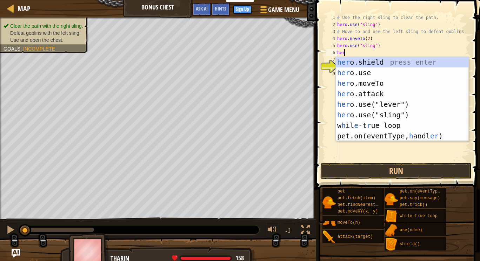
click at [345, 84] on div "her o.shield press enter her o.use press enter her o.moveTo press enter her o.a…" at bounding box center [402, 109] width 133 height 105
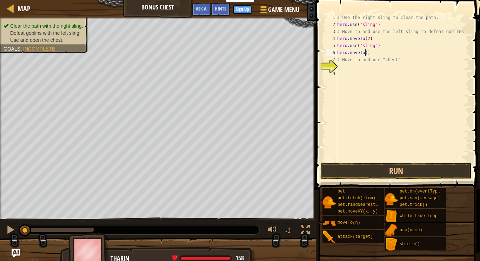
scroll to position [3, 2]
click at [347, 63] on div "# Use the right sling to clear the path. hero . use ( "sling" ) # Move to and u…" at bounding box center [403, 94] width 134 height 161
click at [371, 52] on div "# Use the right sling to clear the path. hero . use ( "sling" ) # Move to and u…" at bounding box center [403, 94] width 134 height 161
type textarea "hero.moveTo(4)"
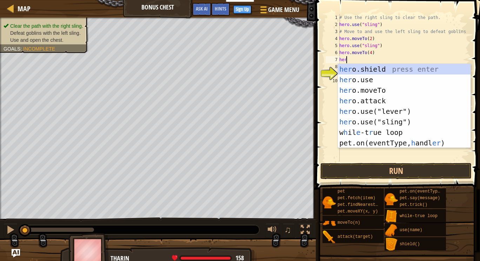
scroll to position [3, 0]
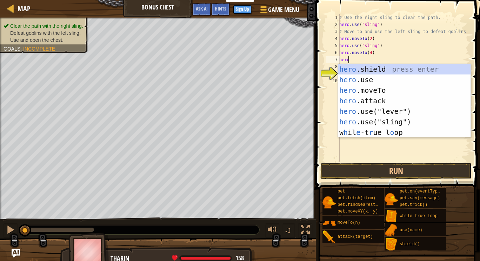
click at [358, 93] on div "hero .shield press enter hero .use press enter hero .moveTo press enter hero .a…" at bounding box center [404, 111] width 133 height 95
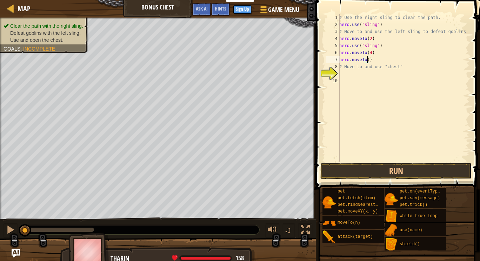
type textarea "hero.moveTo(5)"
click at [344, 61] on div "# Use the right sling to clear the path. hero . use ( "sling" ) # Move to and u…" at bounding box center [404, 94] width 132 height 161
click at [377, 59] on div "# Use the right sling to clear the path. hero . use ( "sling" ) # Move to and u…" at bounding box center [404, 94] width 132 height 161
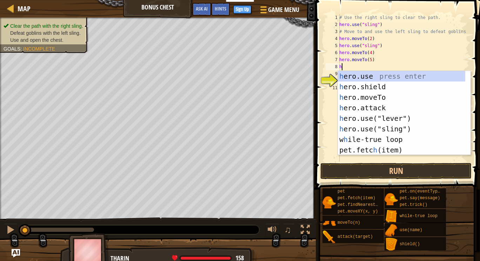
scroll to position [11, 0]
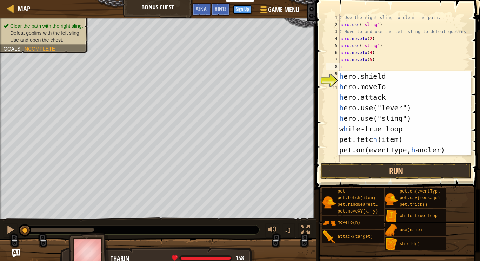
click at [344, 88] on div "h ero.shield press enter h ero.moveTo press enter h ero.attack press enter h er…" at bounding box center [401, 123] width 127 height 105
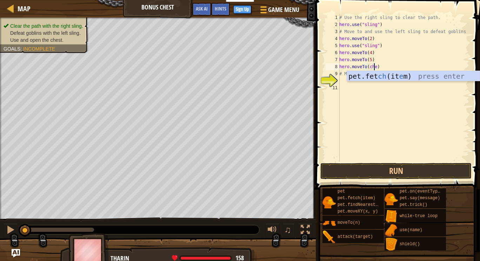
scroll to position [3, 3]
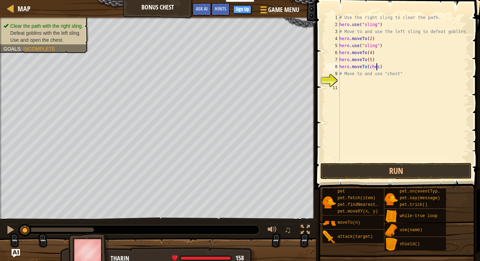
type textarea "hero.moveTo(chest)"
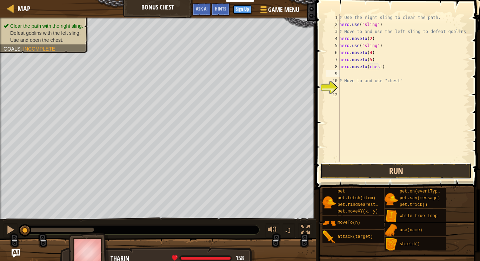
click at [347, 176] on button "Run" at bounding box center [395, 171] width 151 height 16
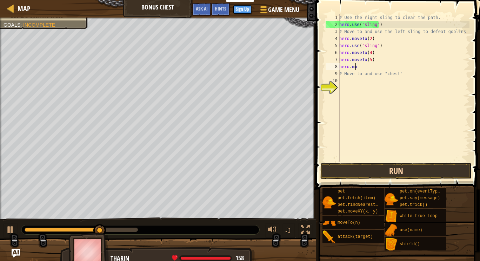
type textarea "h"
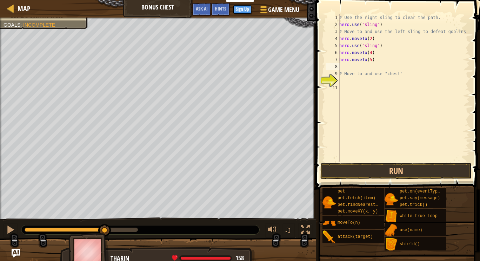
click at [378, 36] on div "# Use the right sling to clear the path. hero . use ( "sling" ) # Move to and u…" at bounding box center [404, 94] width 132 height 161
click at [362, 63] on div "# Use the right sling to clear the path. hero . use ( "sling" ) # Move to and u…" at bounding box center [404, 94] width 132 height 161
type textarea "hero.moveTo(5)"
click at [346, 64] on div "# Use the right sling to clear the path. hero . use ( "sling" ) # Move to and u…" at bounding box center [404, 94] width 132 height 161
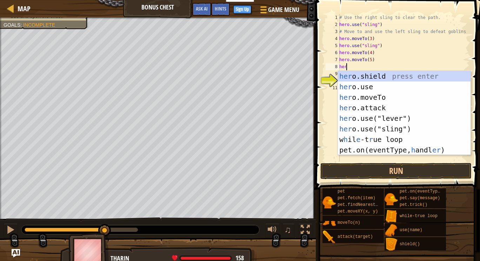
scroll to position [3, 0]
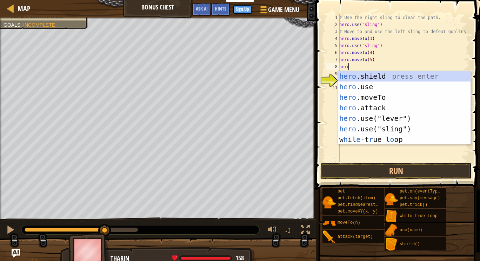
click at [353, 95] on div "hero .shield press enter hero .use press enter hero .moveTo press enter hero .a…" at bounding box center [404, 118] width 133 height 95
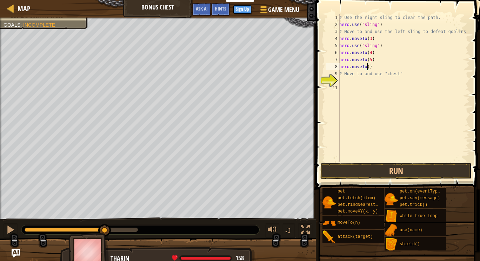
type textarea "hero.moveTo(6)"
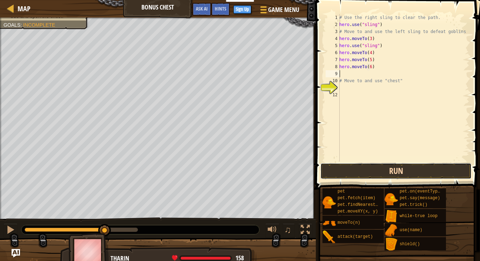
click at [370, 169] on button "Run" at bounding box center [395, 171] width 151 height 16
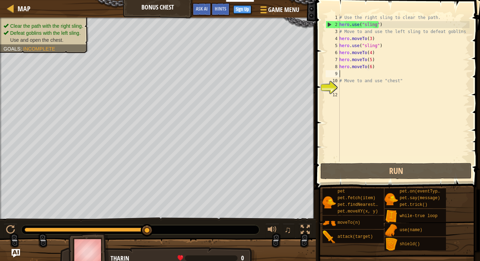
click at [377, 56] on div "# Use the right sling to clear the path. hero . use ( "sling" ) # Move to and u…" at bounding box center [404, 94] width 132 height 161
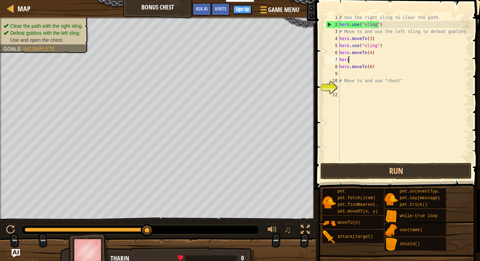
type textarea "h"
click at [377, 49] on div "# Use the right sling to clear the path. hero . use ( "sling" ) # Move to and u…" at bounding box center [404, 94] width 132 height 161
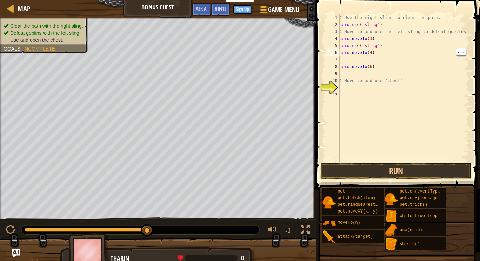
click at [389, 42] on div "# Use the right sling to clear the path. hero . use ( "sling" ) # Move to and u…" at bounding box center [404, 94] width 132 height 161
click at [393, 46] on div "# Use the right sling to clear the path. hero . use ( "sling" ) # Move to and u…" at bounding box center [404, 94] width 132 height 161
type textarea "hero.use("sling")"
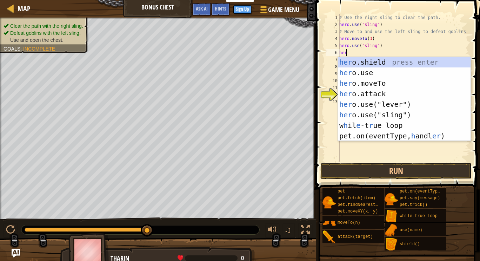
click at [351, 81] on div "her o.shield press enter her o.use press enter her o.moveTo press enter her o.a…" at bounding box center [404, 109] width 133 height 105
type textarea "hero.moveTo(2)"
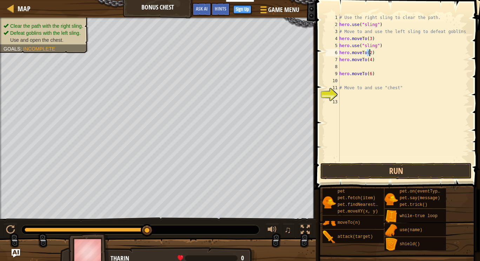
click at [347, 65] on div "# Use the right sling to clear the path. hero . use ( "sling" ) # Move to and u…" at bounding box center [404, 94] width 132 height 161
type textarea "hero.moveTo(4)"
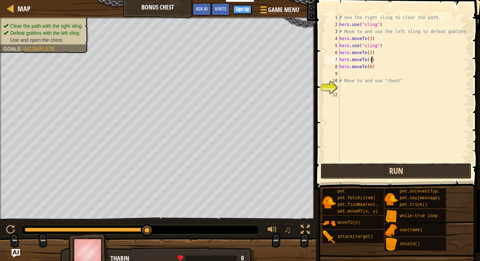
click at [378, 166] on button "Run" at bounding box center [395, 171] width 151 height 16
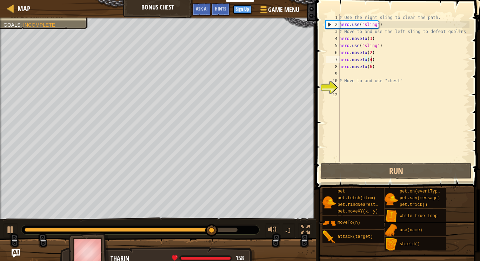
click at [354, 73] on div "# Use the right sling to clear the path. hero . use ( "sling" ) # Move to and u…" at bounding box center [404, 94] width 132 height 161
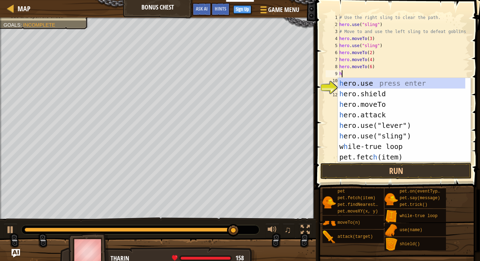
click at [376, 159] on div "h ero.use press enter h ero.shield press enter h ero.moveTo press enter h ero.a…" at bounding box center [401, 130] width 127 height 105
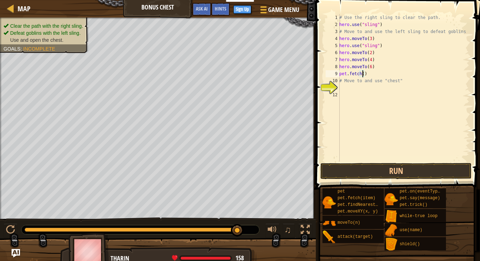
scroll to position [3, 2]
type textarea "pet.fetch(chest)"
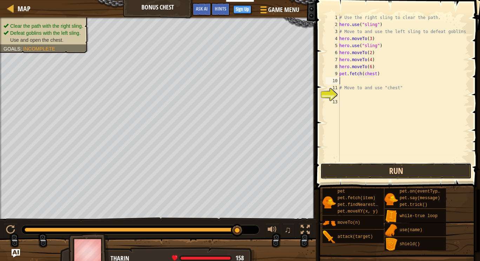
click at [365, 171] on button "Run" at bounding box center [395, 171] width 151 height 16
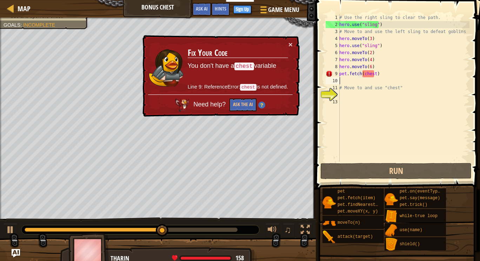
click at [376, 72] on div "# Use the right sling to clear the path. hero . use ( "sling" ) # Move to and u…" at bounding box center [404, 94] width 132 height 161
type textarea "pet.fetch(chest)"
click at [369, 80] on div "# Use the right sling to clear the path. hero . use ( "sling" ) # Move to and u…" at bounding box center [404, 94] width 132 height 161
click at [370, 74] on div "# Use the right sling to clear the path. hero . use ( "sling" ) # Move to and u…" at bounding box center [404, 94] width 132 height 161
click at [370, 73] on div "# Use the right sling to clear the path. hero . use ( "sling" ) # Move to and u…" at bounding box center [404, 94] width 132 height 161
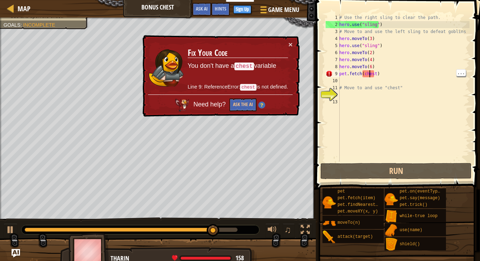
click at [375, 74] on div "# Use the right sling to clear the path. hero . use ( "sling" ) # Move to and u…" at bounding box center [404, 94] width 132 height 161
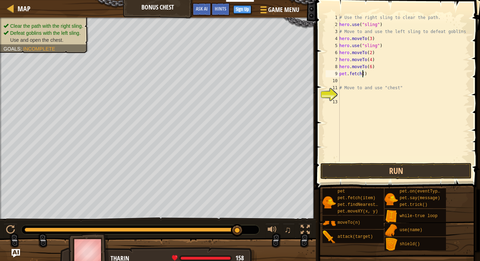
scroll to position [3, 2]
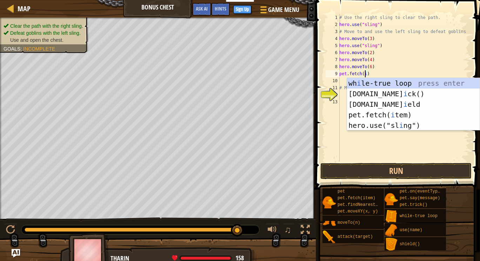
click at [360, 114] on div "wh i le-true loop press enter [DOMAIN_NAME] i ck() press enter [DOMAIN_NAME] i …" at bounding box center [413, 115] width 133 height 74
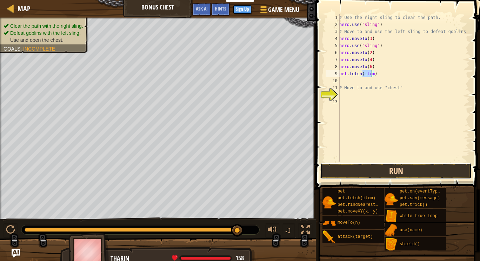
click at [349, 175] on button "Run" at bounding box center [395, 171] width 151 height 16
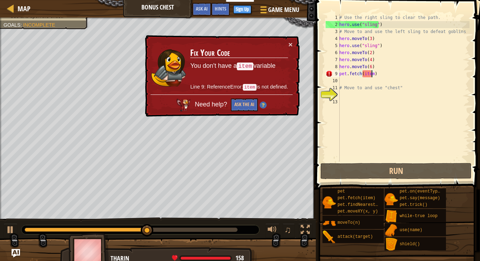
click at [296, 40] on div "× Fix Your Code You don't have a item variable Line 9: ReferenceError: item is …" at bounding box center [221, 76] width 156 height 82
click at [290, 47] on button "×" at bounding box center [290, 44] width 4 height 7
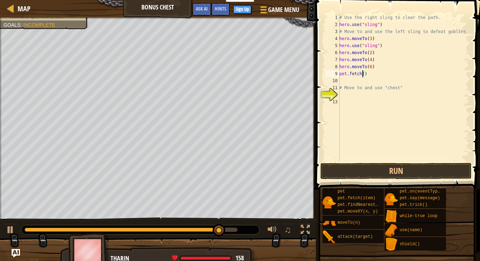
click at [392, 73] on div "# Use the right sling to clear the path. hero . use ( "sling" ) # Move to and u…" at bounding box center [404, 94] width 132 height 161
type textarea "pet.fetch"
